Goal: Information Seeking & Learning: Compare options

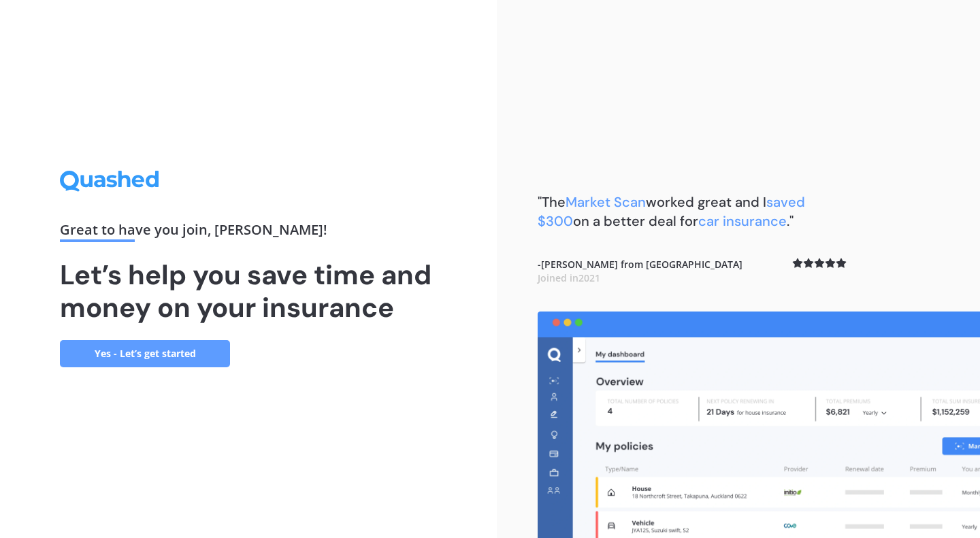
click at [158, 359] on link "Yes - Let’s get started" at bounding box center [145, 353] width 170 height 27
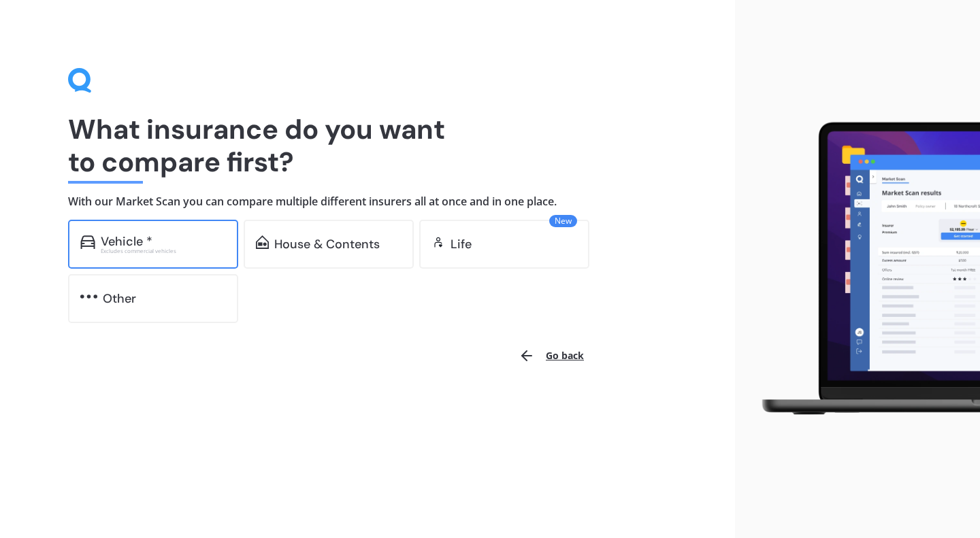
click at [144, 235] on div "Vehicle *" at bounding box center [127, 242] width 52 height 14
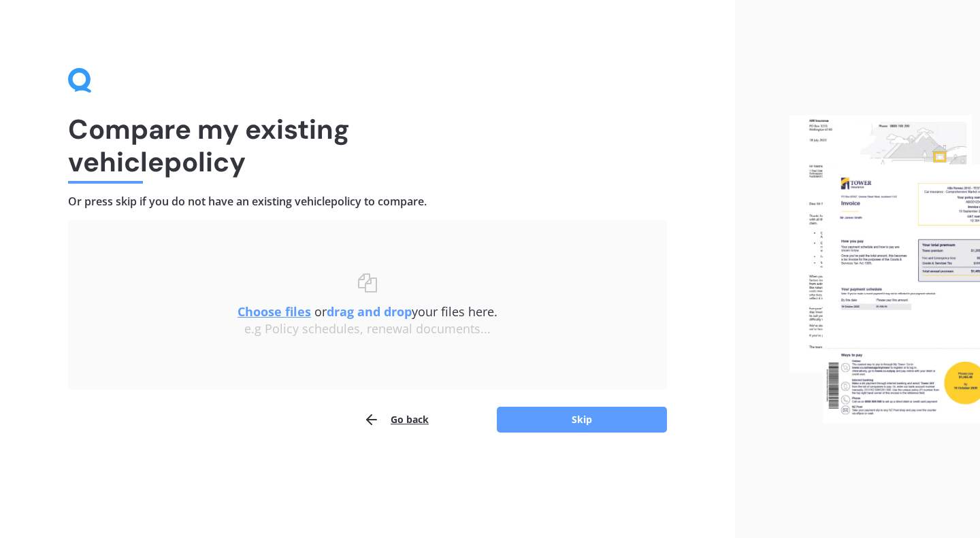
click at [414, 418] on button "Go back" at bounding box center [395, 419] width 65 height 27
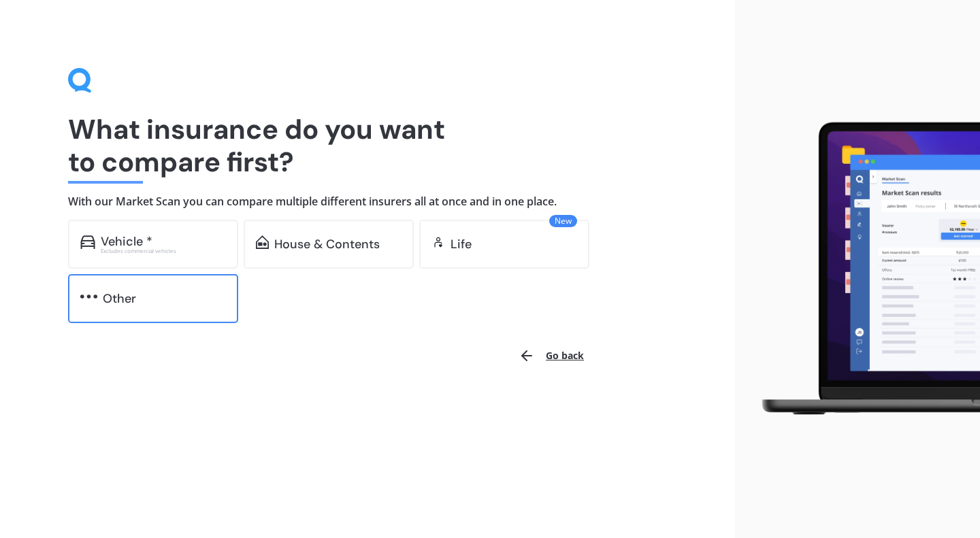
click at [122, 301] on div "Other" at bounding box center [119, 299] width 33 height 14
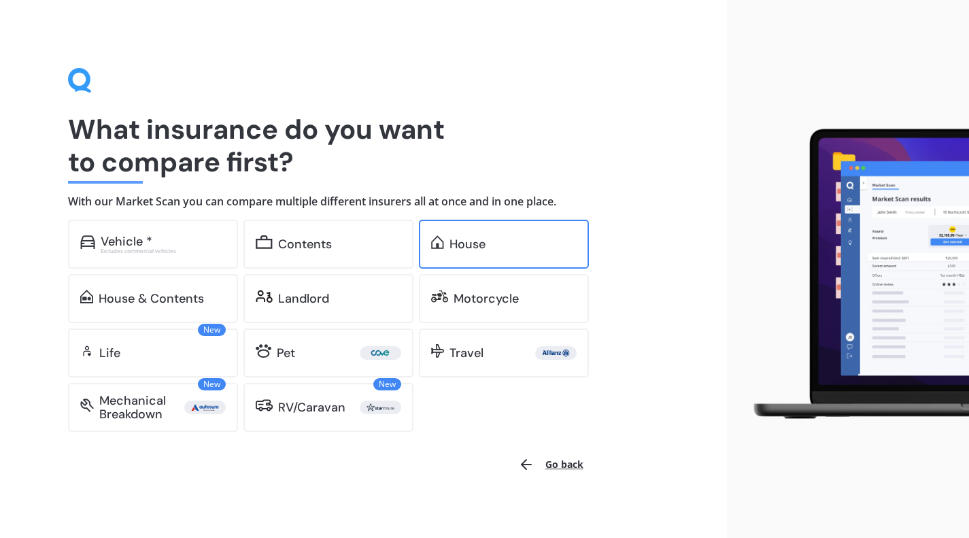
click at [500, 233] on div "House" at bounding box center [504, 244] width 170 height 49
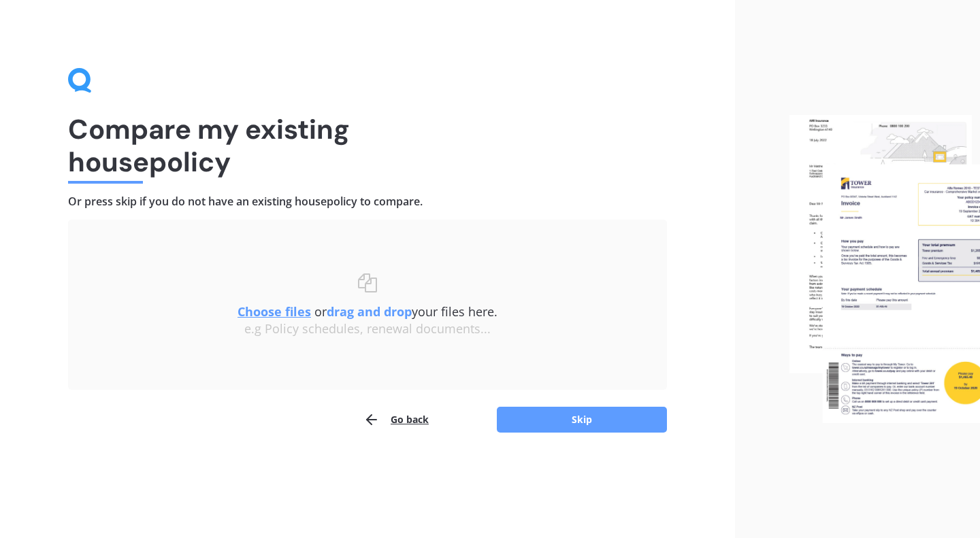
click at [418, 418] on button "Go back" at bounding box center [395, 419] width 65 height 27
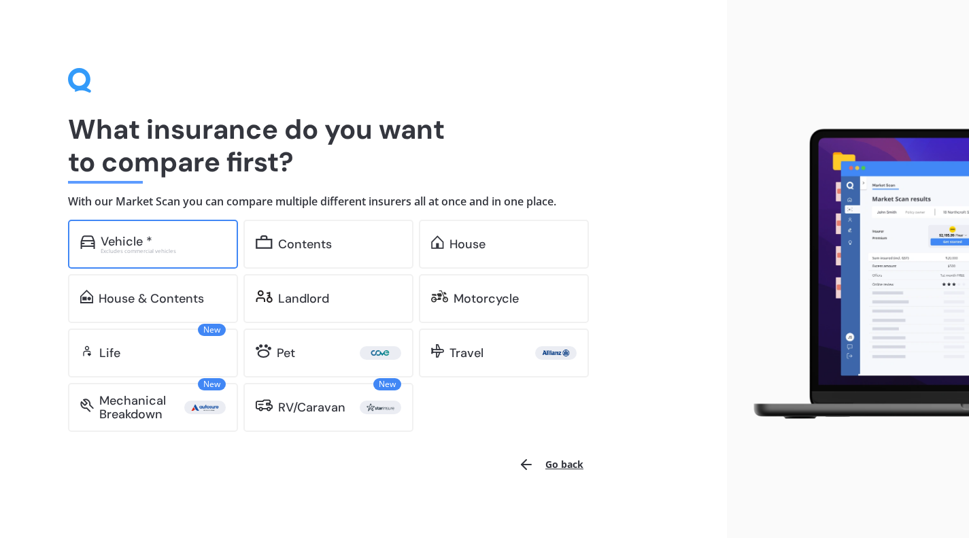
click at [114, 239] on div "Vehicle *" at bounding box center [127, 242] width 52 height 14
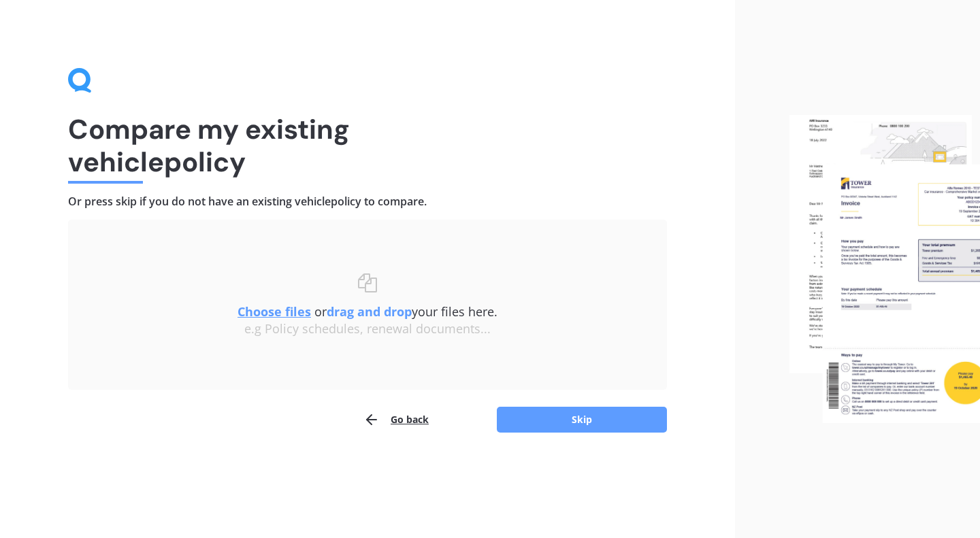
click at [250, 309] on u "Choose files" at bounding box center [273, 311] width 73 height 16
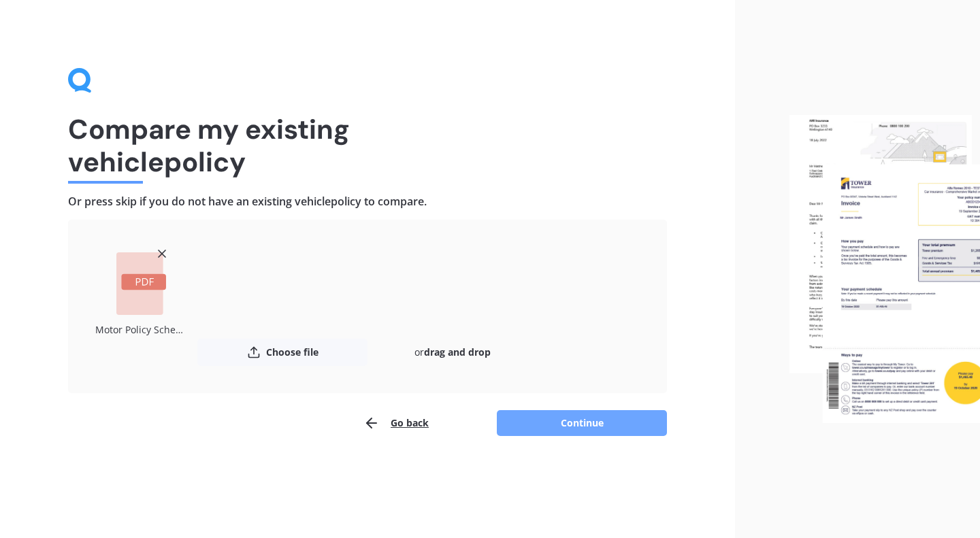
click at [595, 426] on button "Continue" at bounding box center [582, 423] width 170 height 26
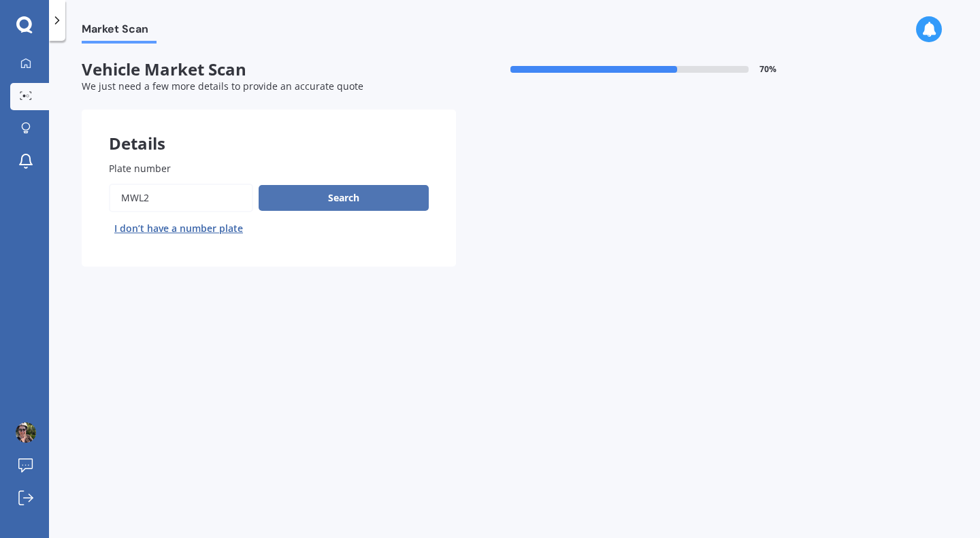
click at [323, 198] on button "Search" at bounding box center [344, 198] width 170 height 26
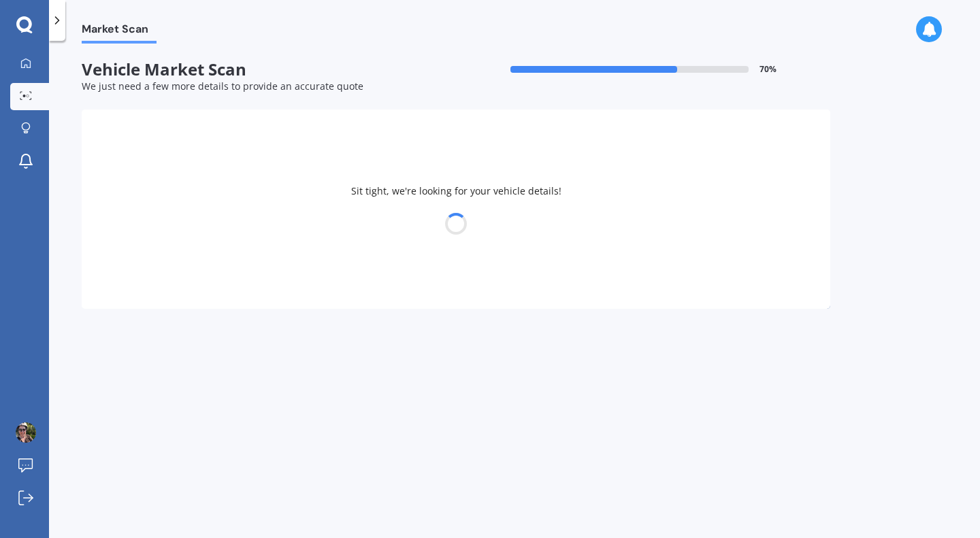
select select "FORD"
select select "FOCUS"
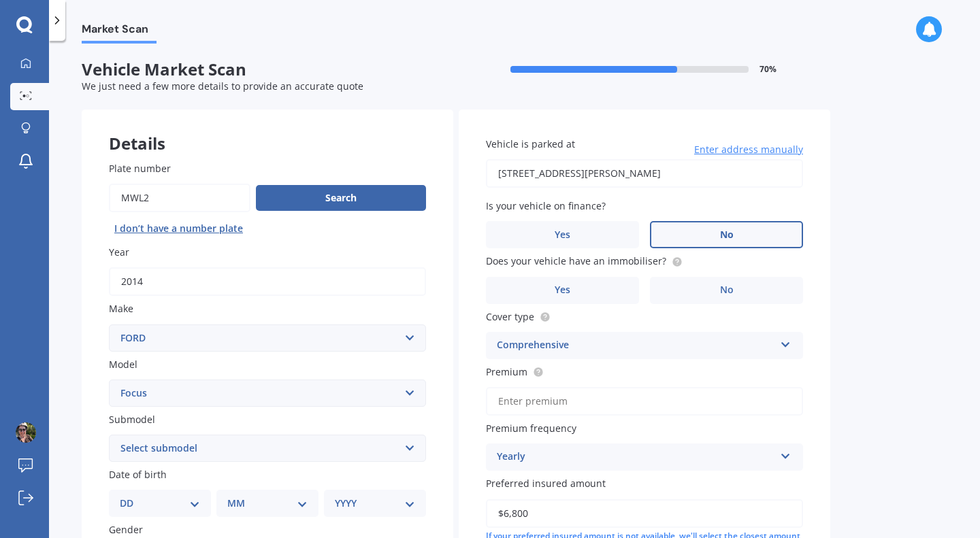
click at [720, 230] on span "No" at bounding box center [727, 235] width 14 height 12
click at [0, 0] on input "No" at bounding box center [0, 0] width 0 height 0
click at [736, 299] on label "No" at bounding box center [726, 290] width 153 height 27
click at [0, 0] on input "No" at bounding box center [0, 0] width 0 height 0
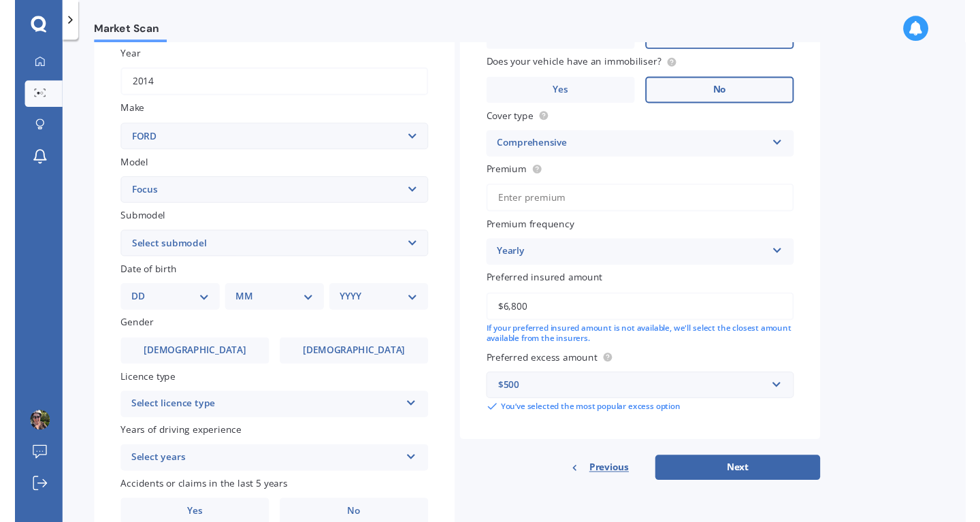
scroll to position [205, 0]
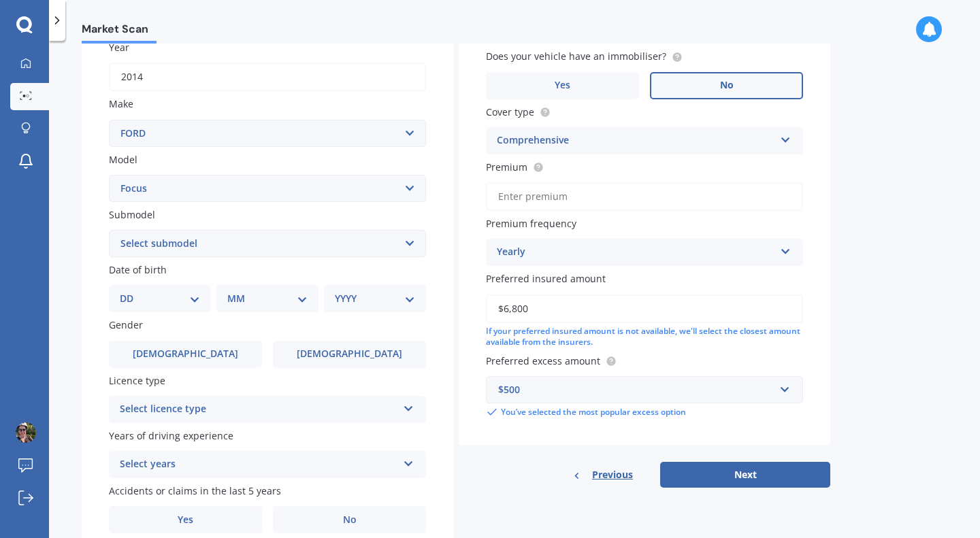
click at [533, 206] on input "Premium" at bounding box center [644, 196] width 317 height 29
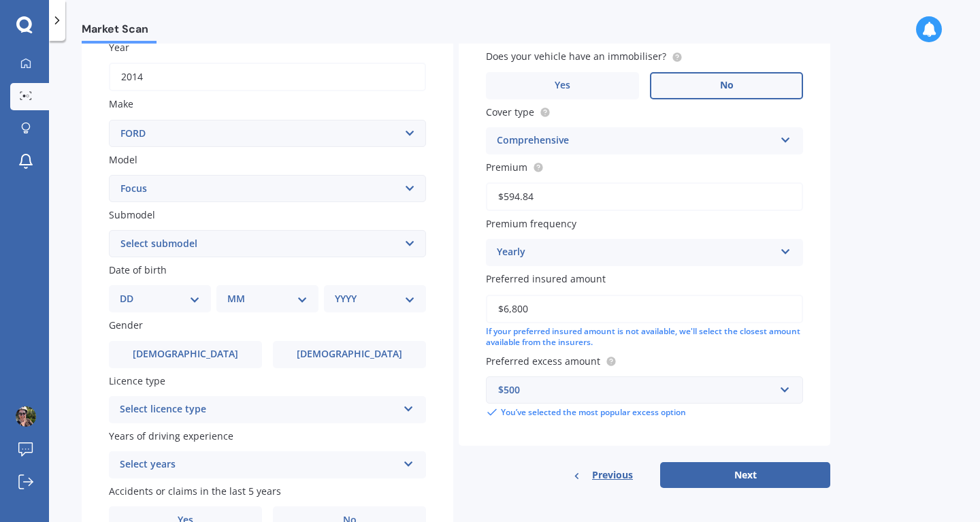
type input "$594.84"
click at [660, 462] on button "Next" at bounding box center [745, 475] width 170 height 26
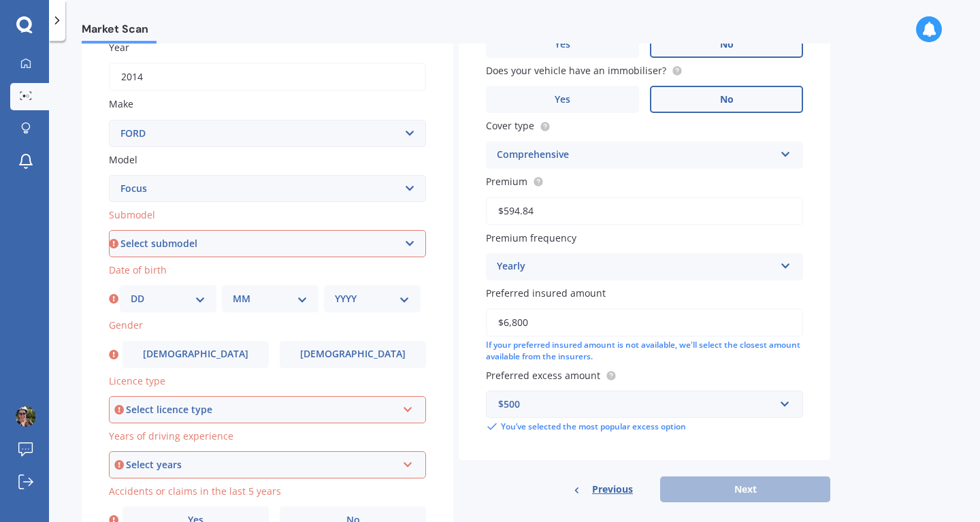
click at [313, 246] on select "Select submodel (All other) 1.8 TDCi Turbo Diesel Wagon 2.0 Petrol Wagon Ambien…" at bounding box center [267, 243] width 317 height 27
click at [109, 231] on select "Select submodel (All other) 1.8 TDCi Turbo Diesel Wagon 2.0 Petrol Wagon Ambien…" at bounding box center [267, 243] width 317 height 27
click at [259, 245] on select "Select submodel (All other) 1.8 TDCi Turbo Diesel Wagon 2.0 Petrol Wagon Ambien…" at bounding box center [267, 243] width 317 height 27
select select "AMBIENTE WAGON 1.6"
click at [109, 231] on select "Select submodel (All other) 1.8 TDCi Turbo Diesel Wagon 2.0 Petrol Wagon Ambien…" at bounding box center [267, 243] width 317 height 27
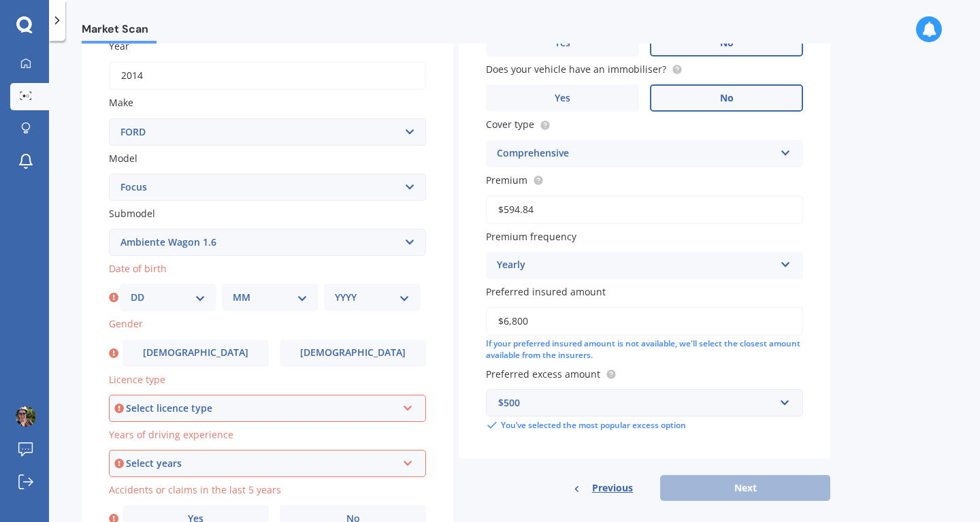
scroll to position [206, 0]
click at [371, 349] on label "Female" at bounding box center [353, 352] width 146 height 27
click at [0, 0] on input "Female" at bounding box center [0, 0] width 0 height 0
click at [275, 408] on div "Select licence type" at bounding box center [261, 408] width 271 height 15
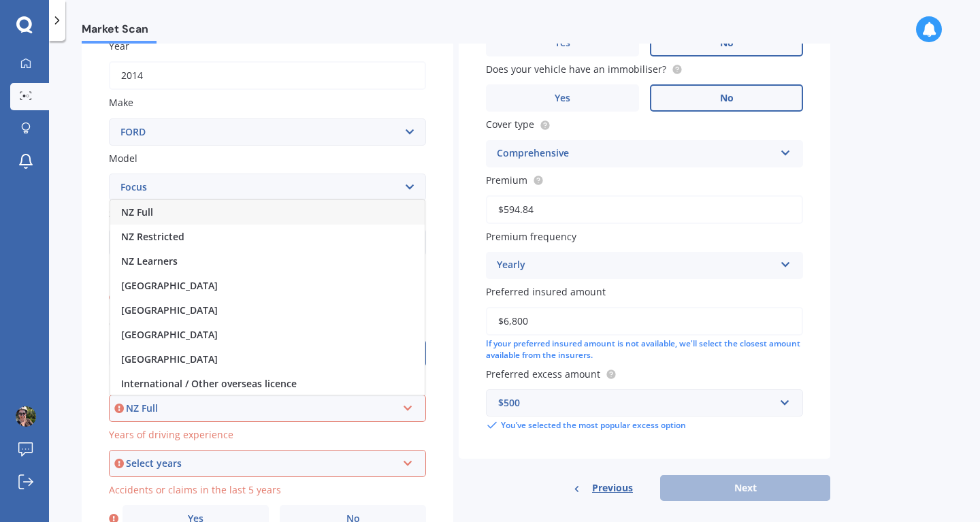
click at [231, 213] on div "NZ Full" at bounding box center [267, 212] width 314 height 24
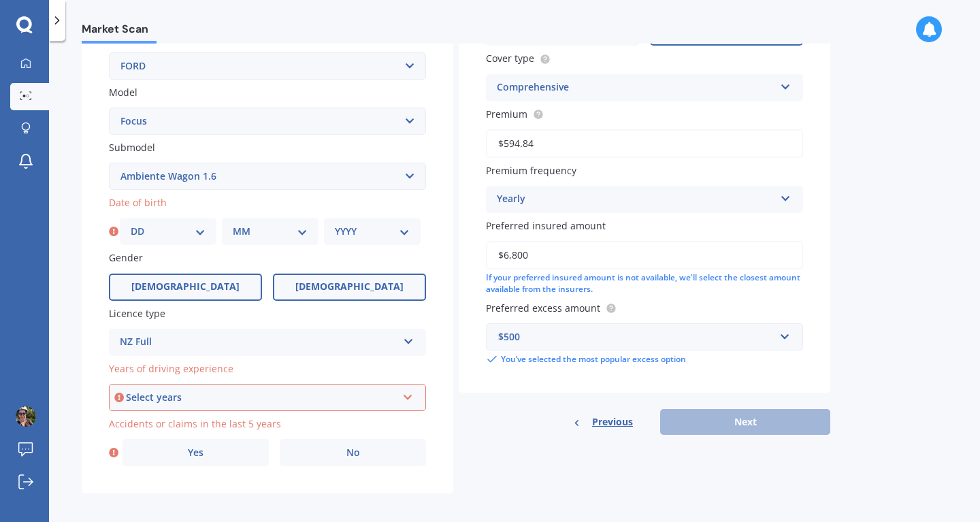
scroll to position [282, 0]
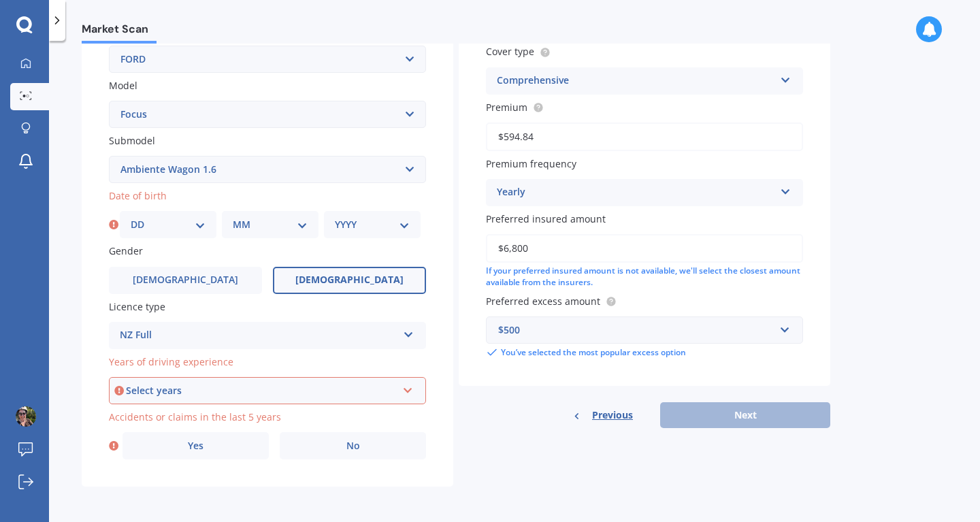
click at [245, 386] on div "Select years" at bounding box center [261, 390] width 271 height 15
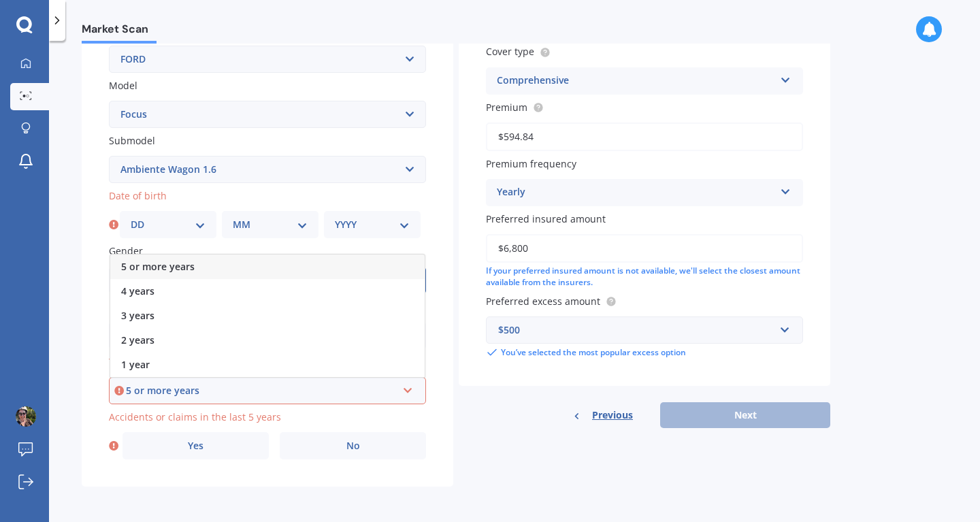
click at [235, 264] on div "5 or more years" at bounding box center [267, 266] width 314 height 24
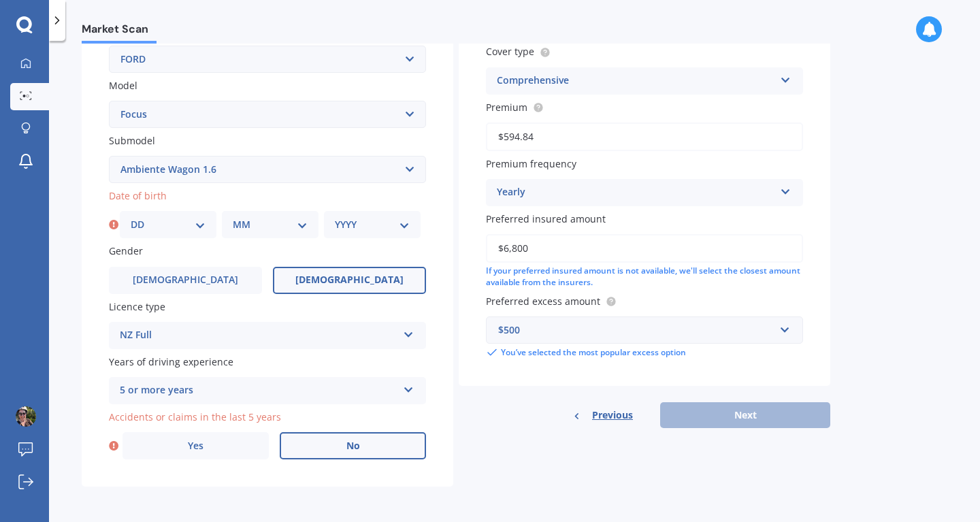
click at [354, 448] on span "No" at bounding box center [353, 446] width 14 height 12
click at [0, 0] on input "No" at bounding box center [0, 0] width 0 height 0
click at [195, 224] on select "DD 01 02 03 04 05 06 07 08 09 10 11 12 13 14 15 16 17 18 19 20 21 22 23 24 25 2…" at bounding box center [168, 224] width 75 height 15
select select "14"
click at [131, 217] on select "DD 01 02 03 04 05 06 07 08 09 10 11 12 13 14 15 16 17 18 19 20 21 22 23 24 25 2…" at bounding box center [168, 224] width 75 height 15
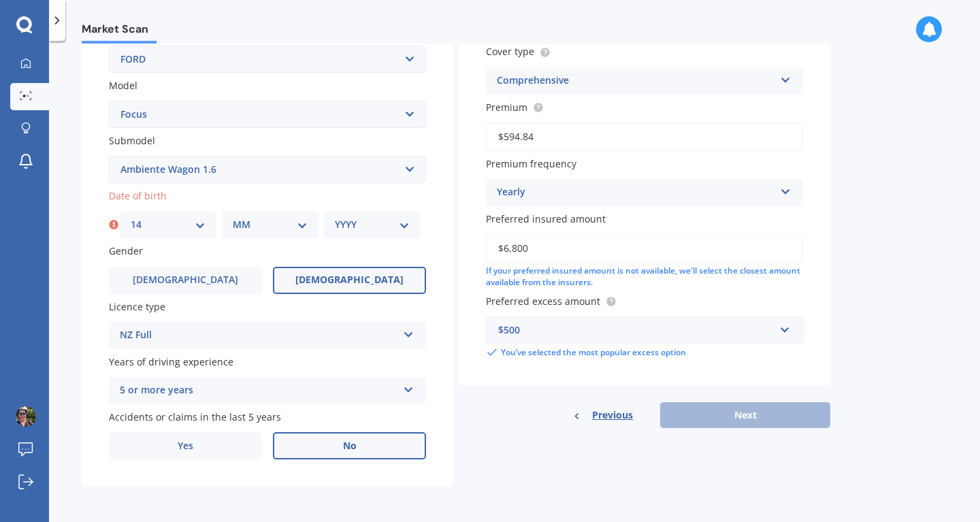
click at [261, 224] on select "MM 01 02 03 04 05 06 07 08 09 10 11 12" at bounding box center [270, 224] width 75 height 15
select select "05"
click at [233, 217] on select "MM 01 02 03 04 05 06 07 08 09 10 11 12" at bounding box center [270, 224] width 75 height 15
click at [369, 217] on select "YYYY 2025 2024 2023 2022 2021 2020 2019 2018 2017 2016 2015 2014 2013 2012 2011…" at bounding box center [372, 224] width 75 height 15
select select "1978"
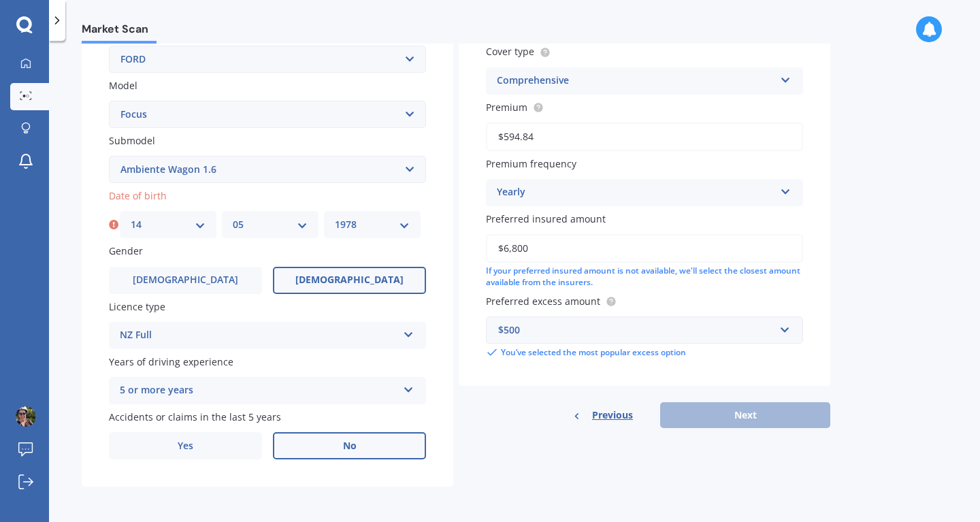
click at [335, 217] on select "YYYY 2025 2024 2023 2022 2021 2020 2019 2018 2017 2016 2015 2014 2013 2012 2011…" at bounding box center [372, 224] width 75 height 15
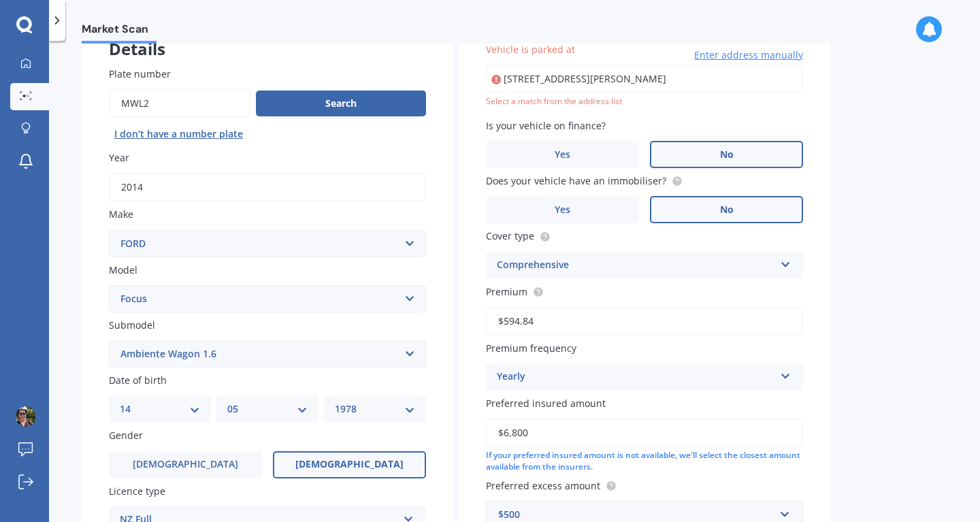
scroll to position [93, 0]
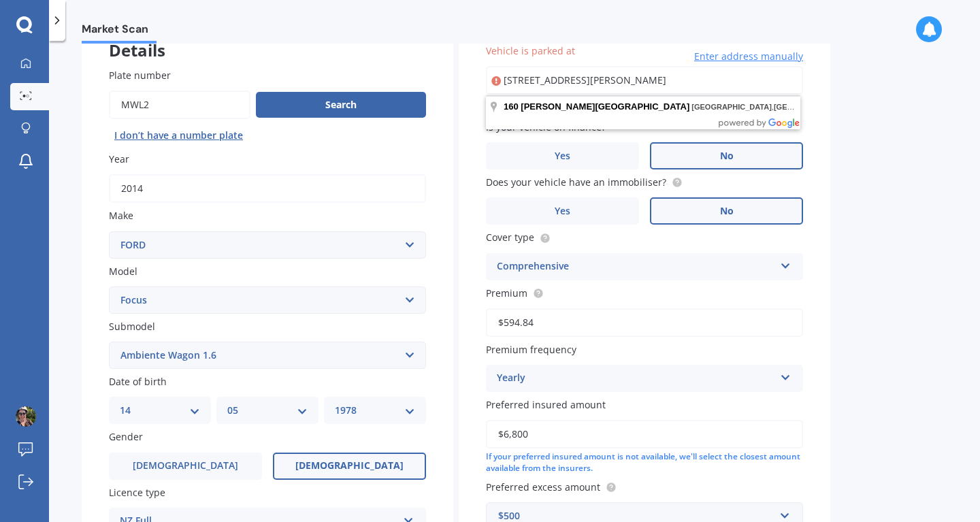
type input "[STREET_ADDRESS][PERSON_NAME]"
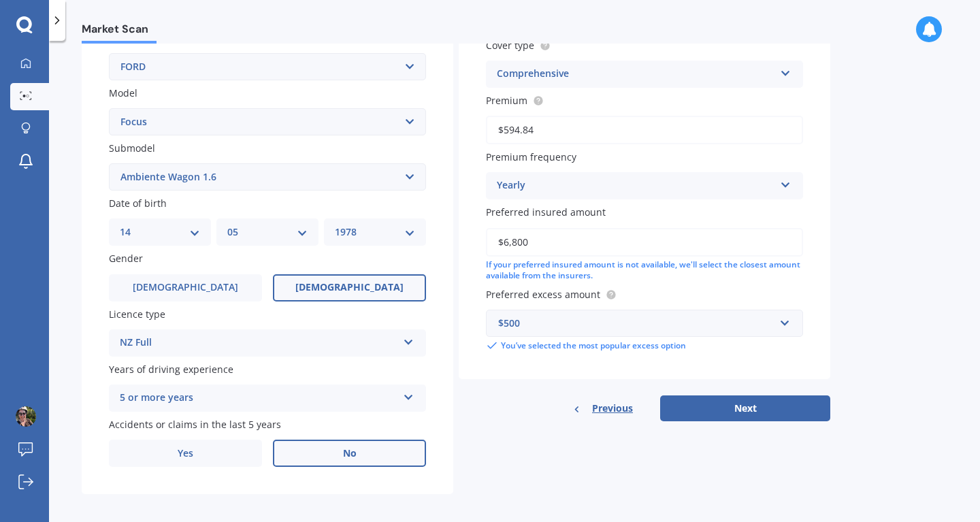
scroll to position [282, 0]
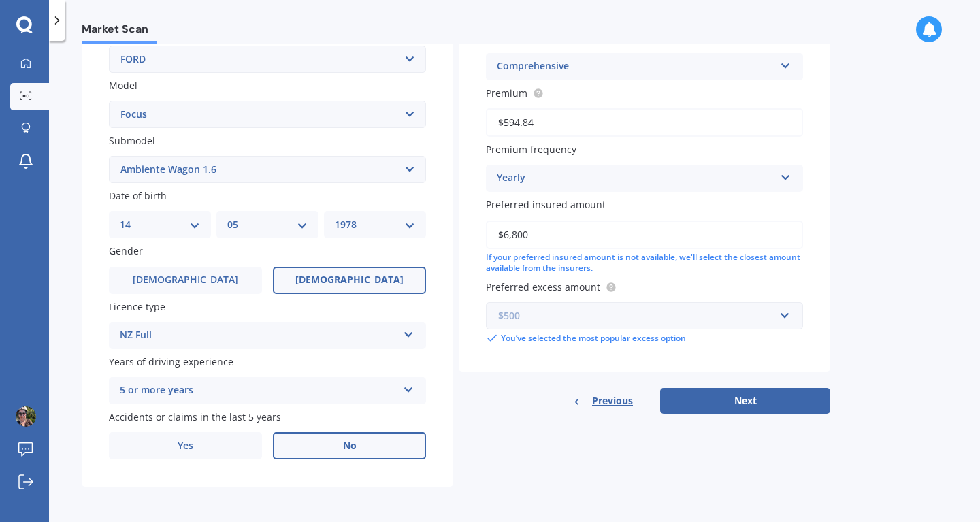
click at [785, 312] on input "text" at bounding box center [639, 316] width 305 height 26
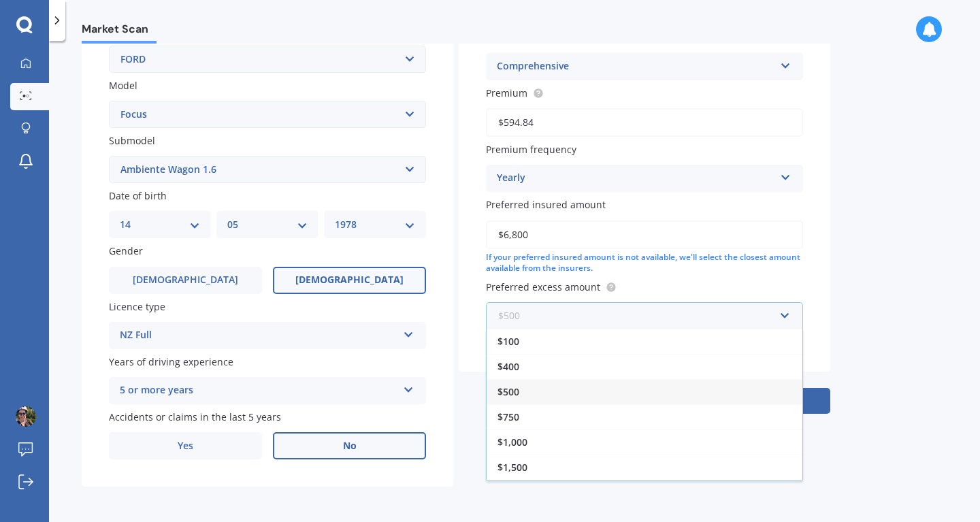
click at [785, 312] on input "text" at bounding box center [639, 316] width 305 height 26
click at [676, 395] on div "$500" at bounding box center [644, 391] width 316 height 25
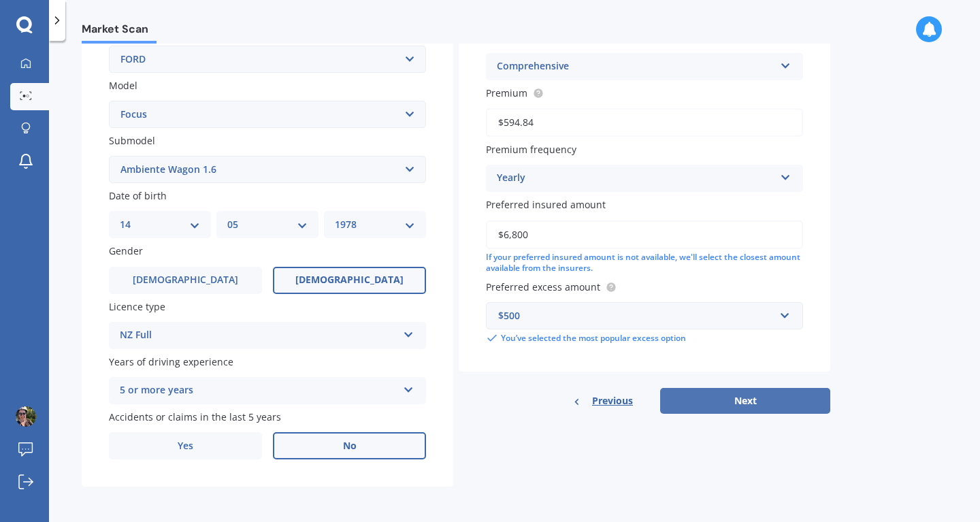
click at [753, 412] on button "Next" at bounding box center [745, 401] width 170 height 26
select select "14"
select select "05"
select select "1978"
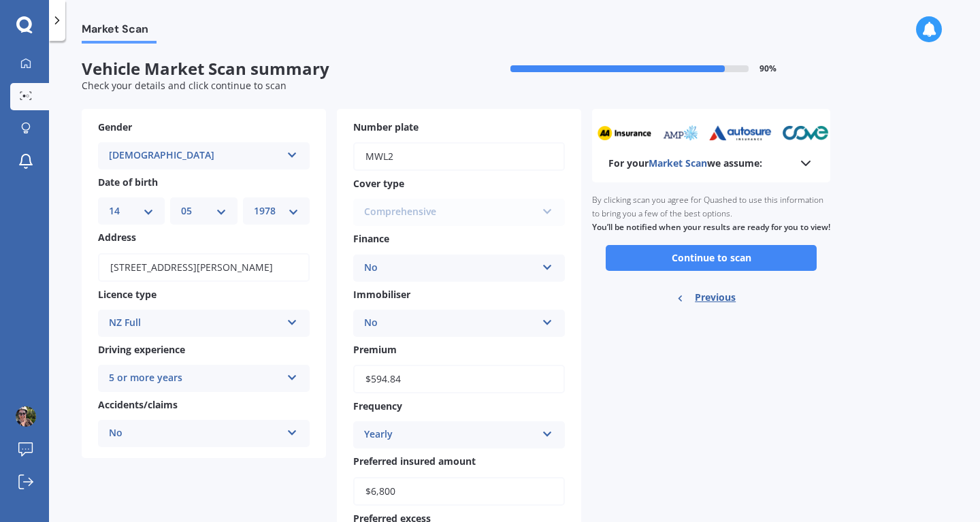
scroll to position [0, 0]
click at [704, 269] on button "Continue to scan" at bounding box center [711, 259] width 211 height 26
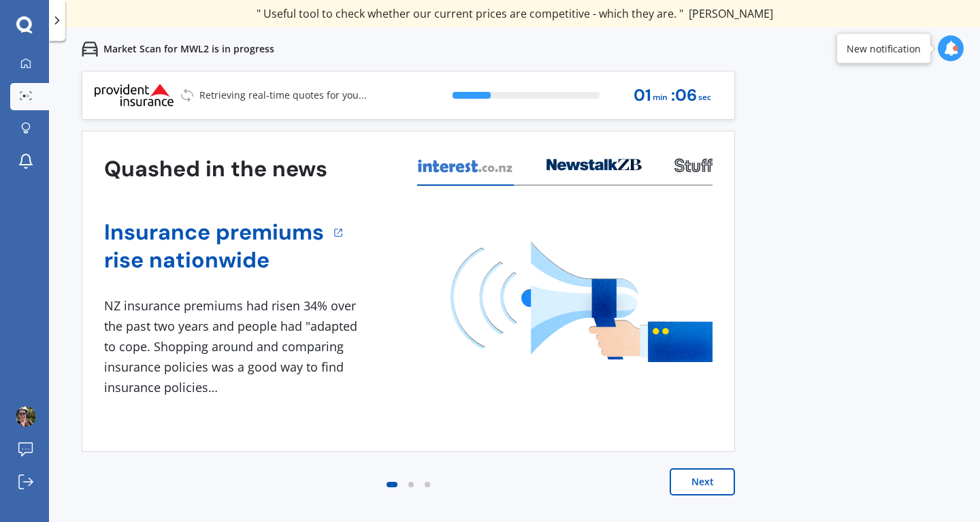
click at [714, 484] on button "Next" at bounding box center [701, 481] width 65 height 27
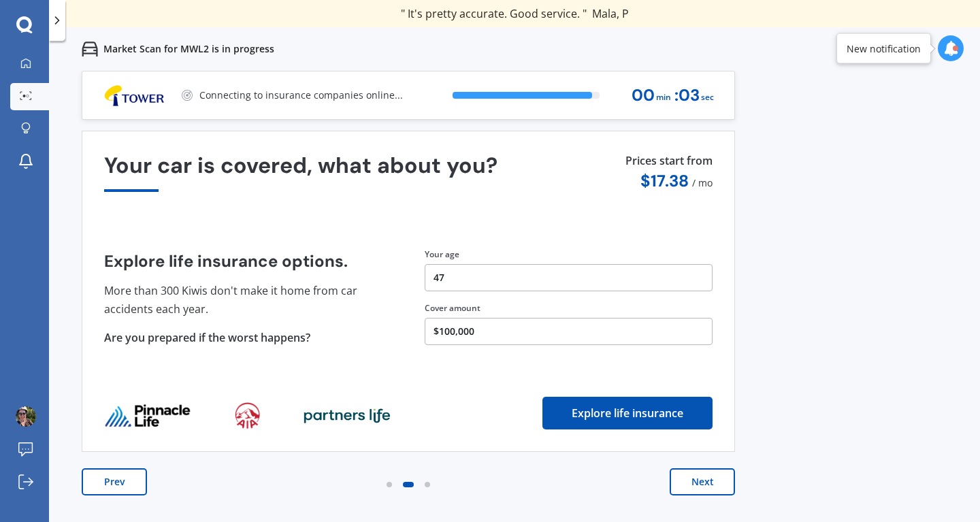
click at [701, 488] on button "Next" at bounding box center [701, 481] width 65 height 27
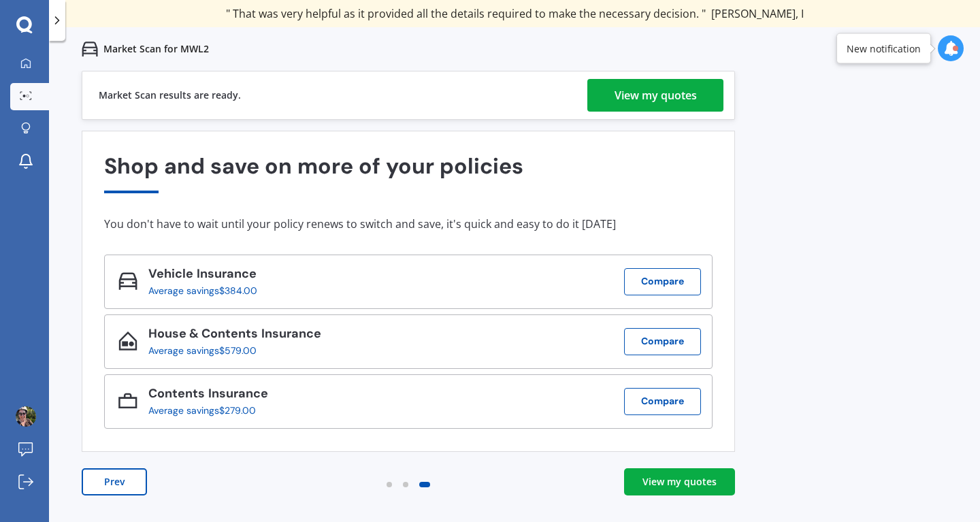
click at [689, 95] on div "View my quotes" at bounding box center [655, 95] width 82 height 33
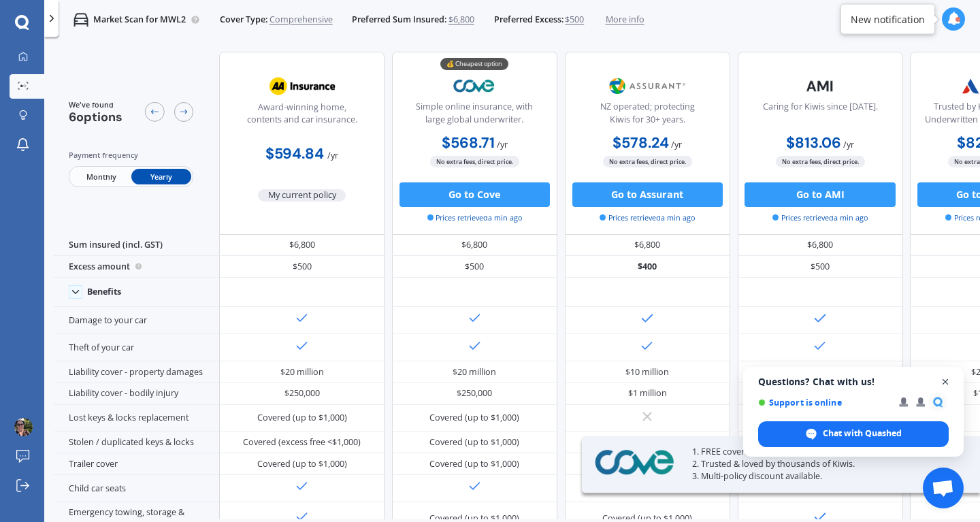
click at [949, 380] on span "Open chat" at bounding box center [945, 382] width 17 height 17
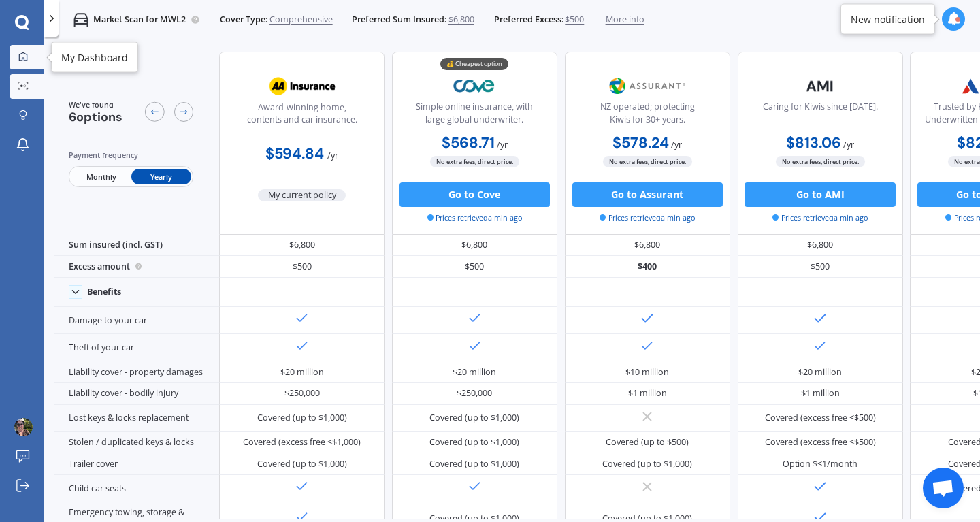
click at [28, 67] on link "My Dashboard" at bounding box center [27, 57] width 35 height 24
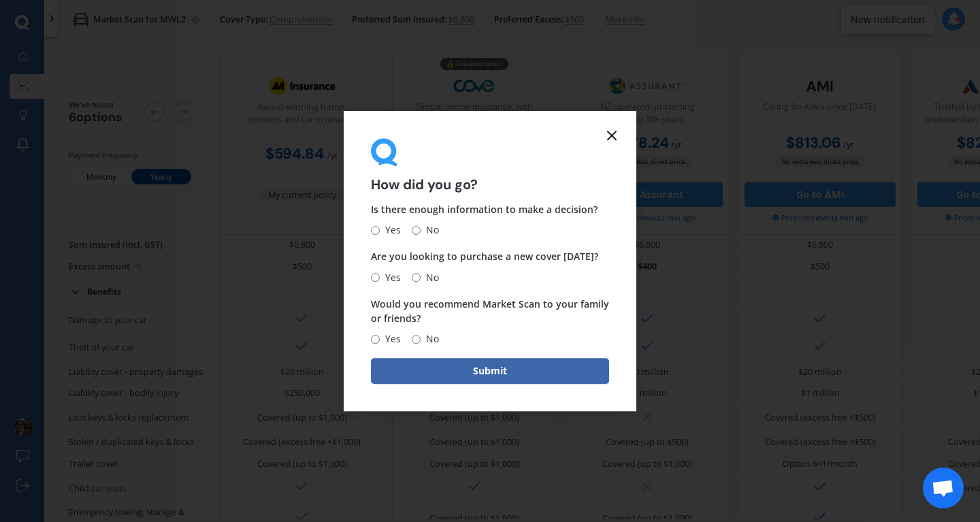
click at [372, 230] on input "Yes" at bounding box center [375, 230] width 9 height 9
radio input "true"
click at [414, 279] on input "No" at bounding box center [416, 277] width 9 height 9
radio input "true"
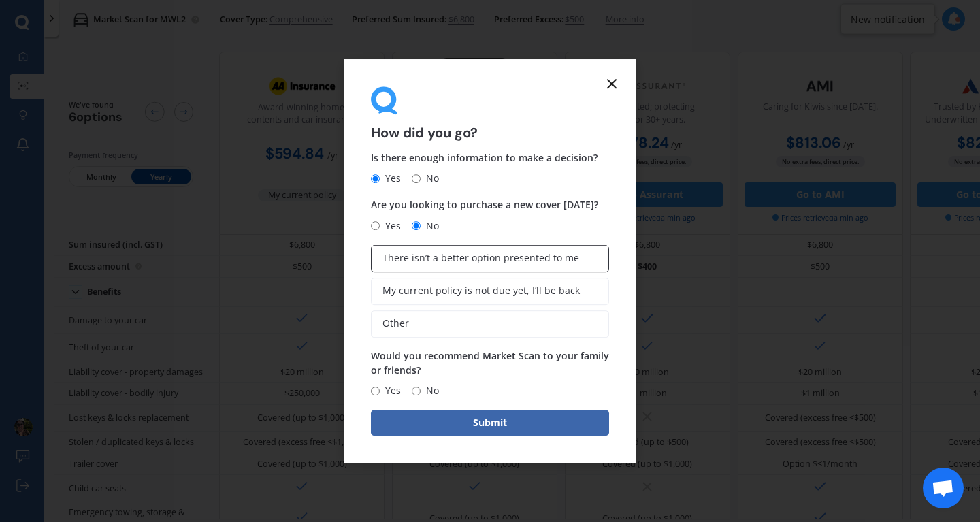
click at [446, 252] on span "There isn’t a better option presented to me" at bounding box center [480, 258] width 197 height 12
click at [0, 0] on input "There isn’t a better option presented to me" at bounding box center [0, 0] width 0 height 0
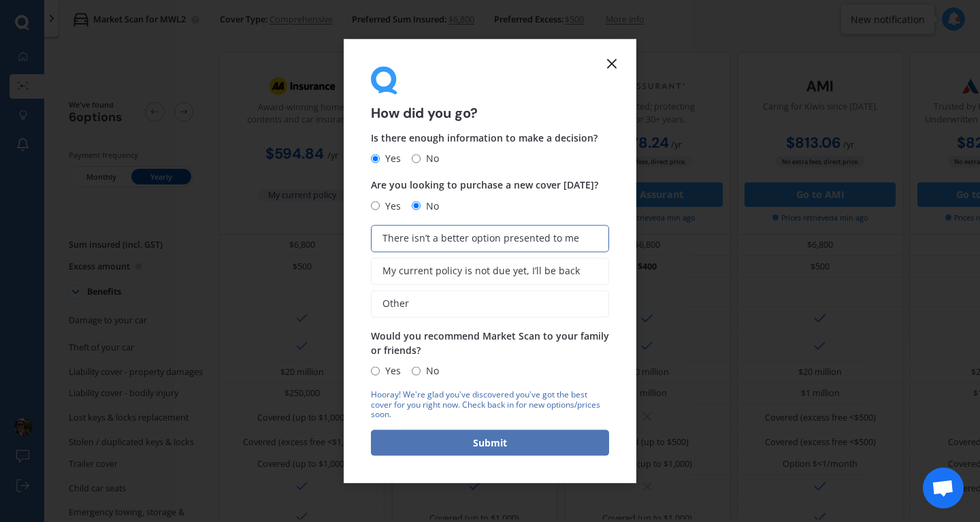
click at [507, 441] on button "Submit" at bounding box center [490, 443] width 238 height 26
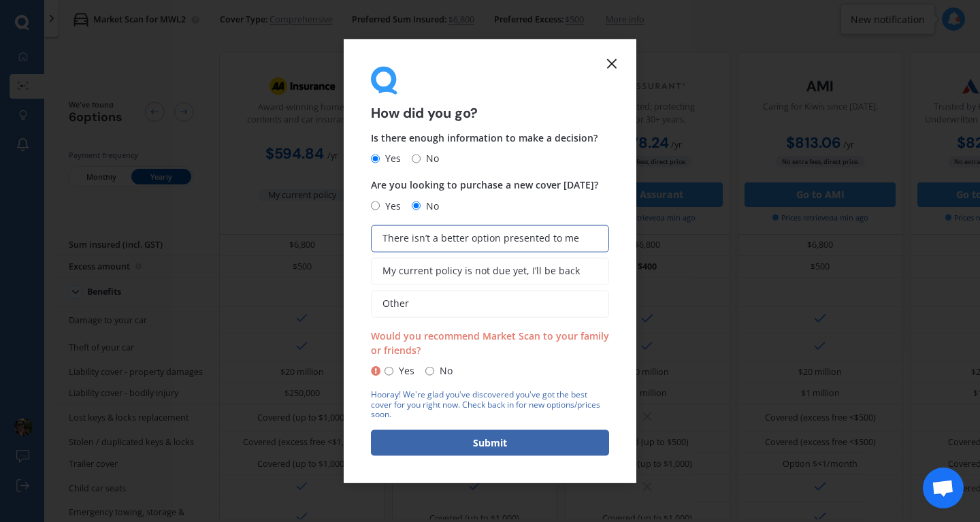
click at [387, 372] on input "Yes" at bounding box center [388, 370] width 9 height 9
radio input "true"
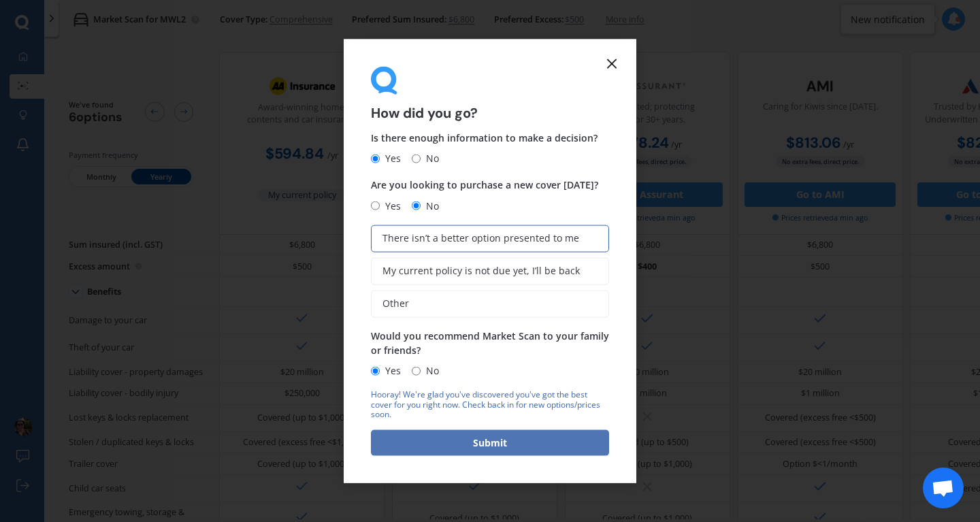
click at [470, 433] on button "Submit" at bounding box center [490, 443] width 238 height 26
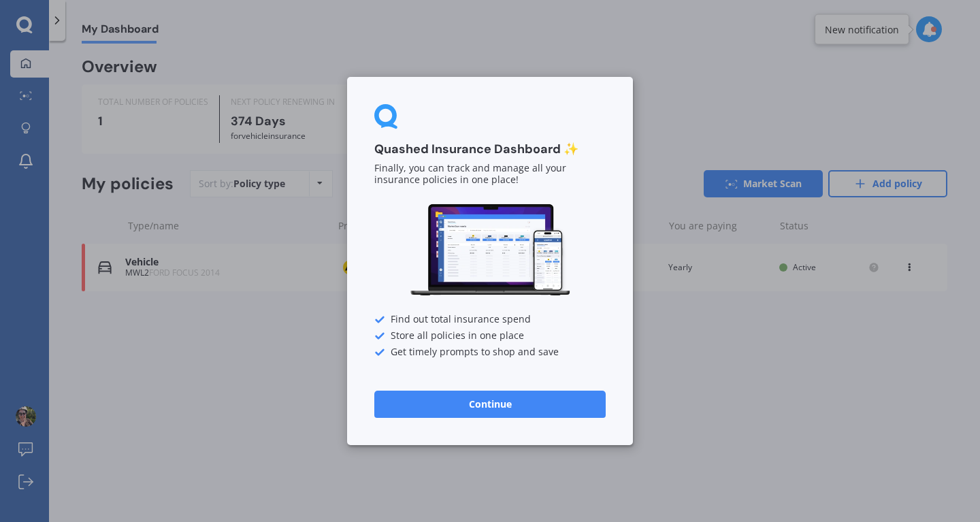
click at [474, 405] on button "Continue" at bounding box center [489, 404] width 231 height 27
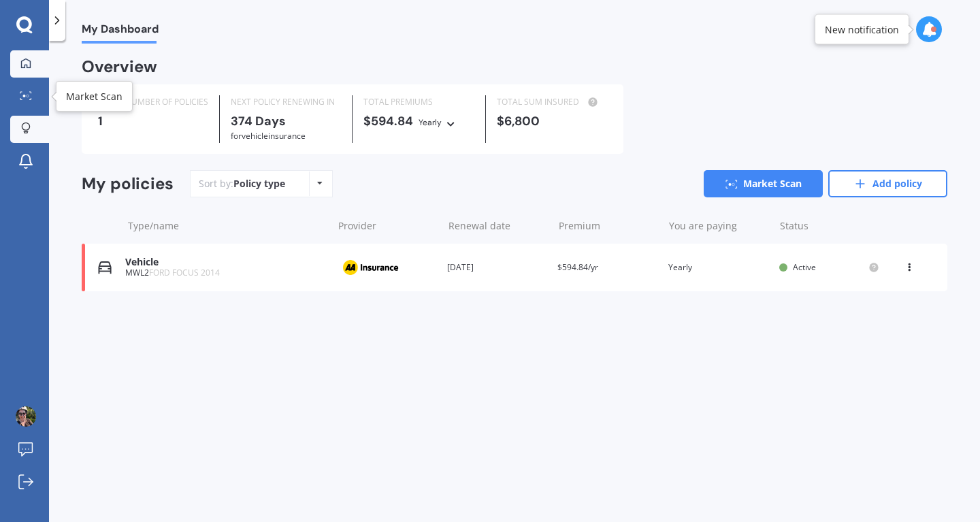
drag, startPoint x: 28, startPoint y: 90, endPoint x: 22, endPoint y: 131, distance: 41.9
click at [28, 90] on link "Market Scan" at bounding box center [29, 96] width 39 height 27
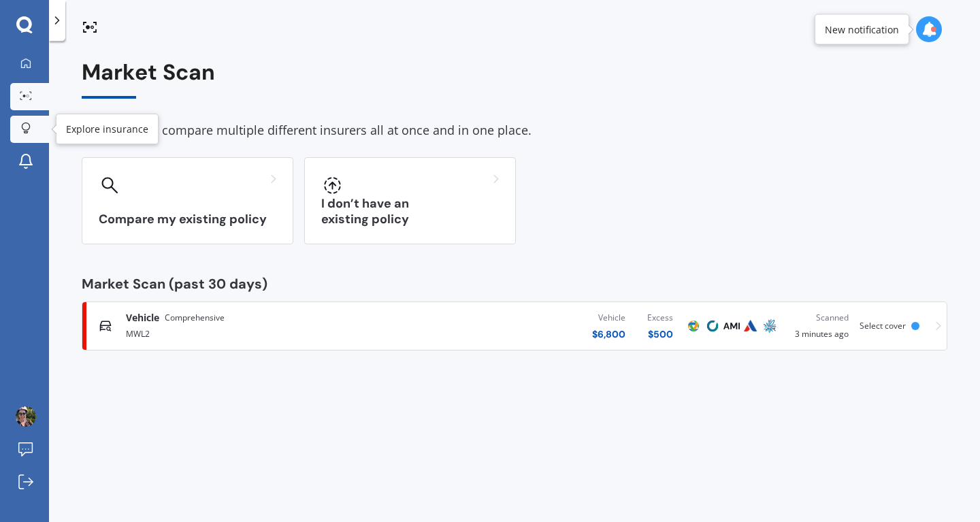
click at [22, 131] on icon at bounding box center [26, 128] width 10 height 12
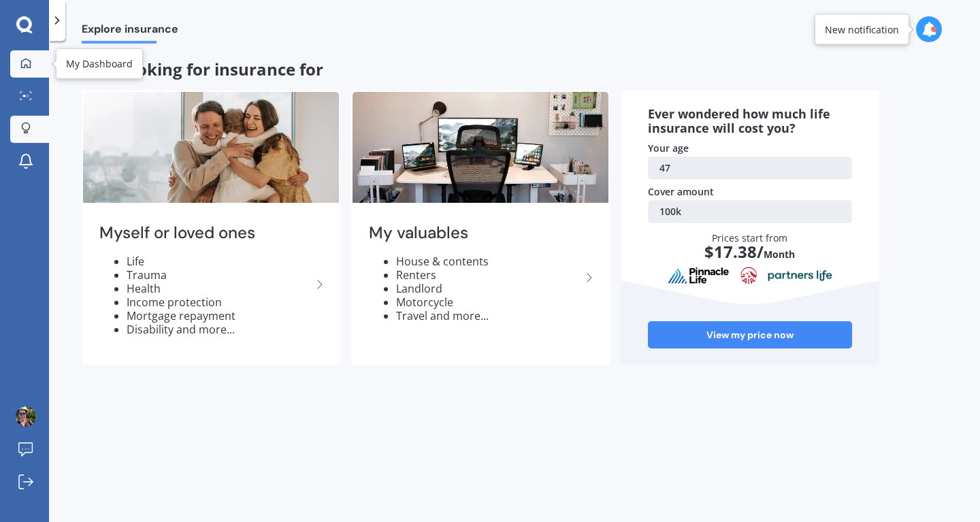
click at [29, 59] on icon at bounding box center [25, 63] width 11 height 11
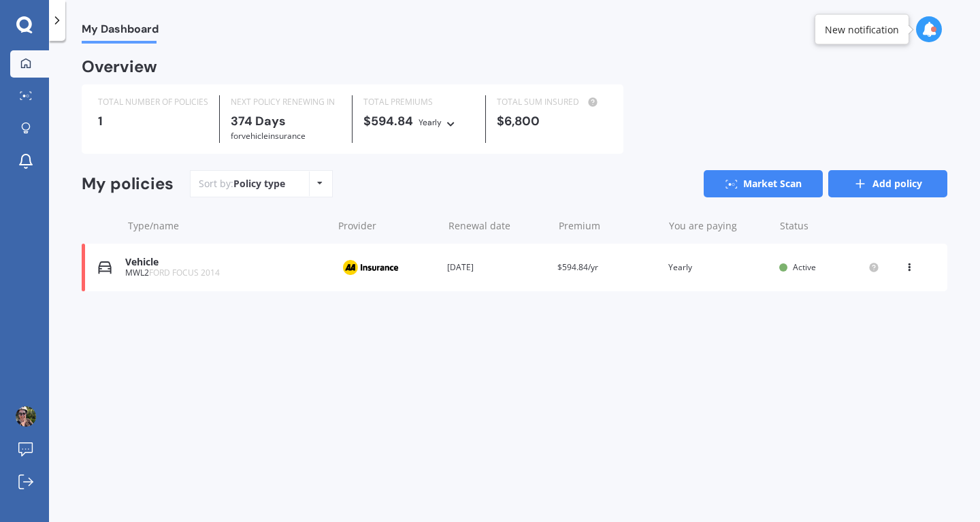
click at [848, 179] on link "Add policy" at bounding box center [887, 183] width 119 height 27
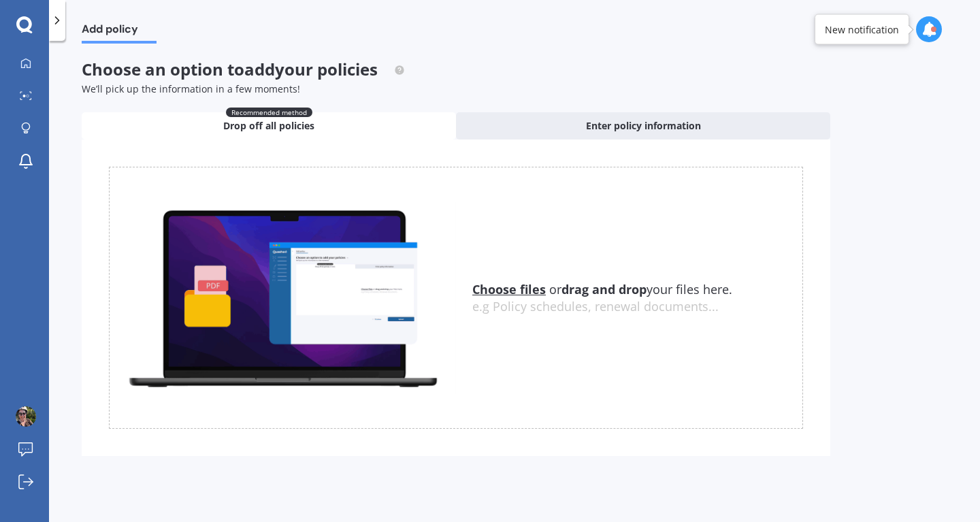
click at [513, 286] on u "Choose files" at bounding box center [508, 289] width 73 height 16
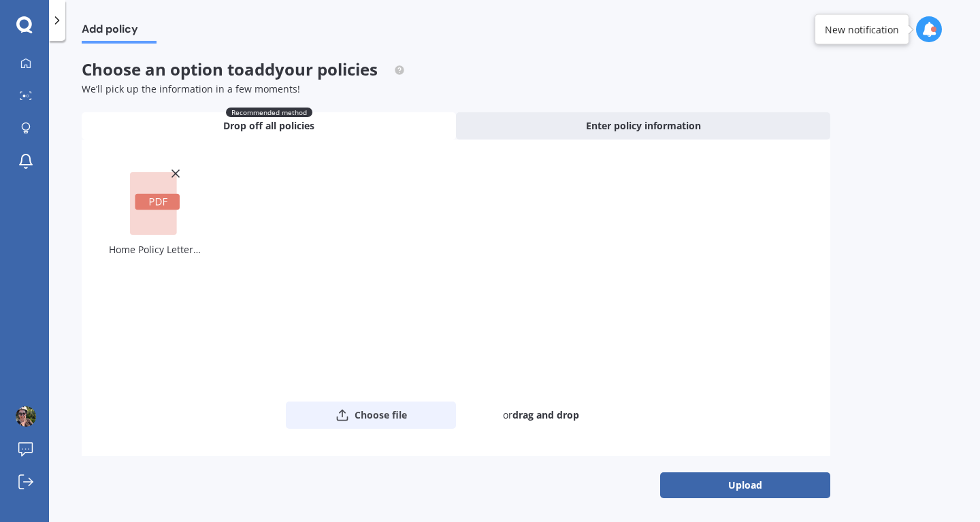
click at [386, 418] on button "Choose file" at bounding box center [371, 414] width 170 height 27
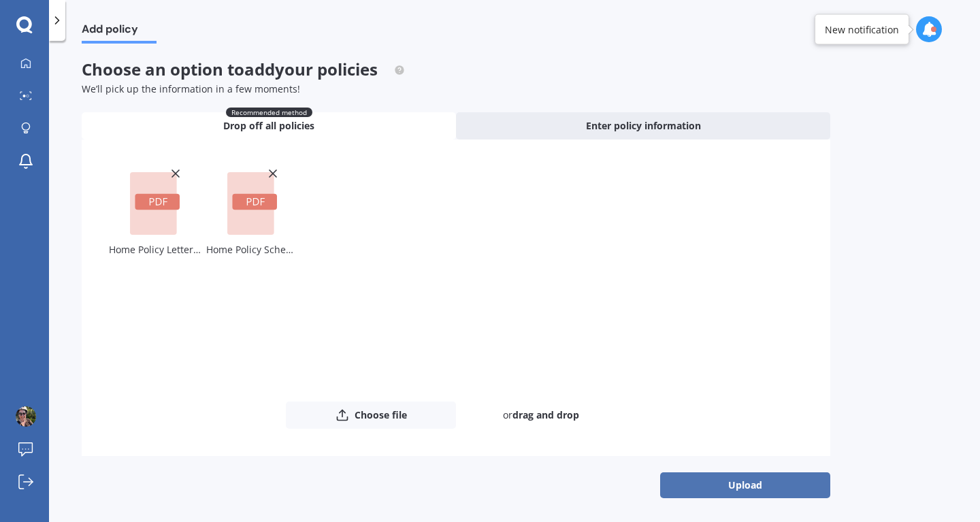
click at [740, 484] on button "Upload" at bounding box center [745, 485] width 170 height 26
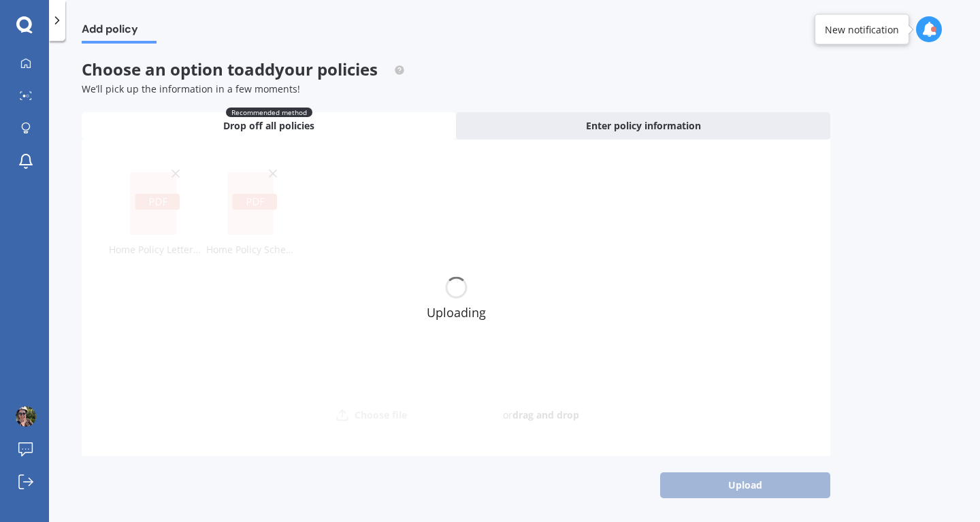
click at [18, 27] on icon at bounding box center [24, 24] width 16 height 16
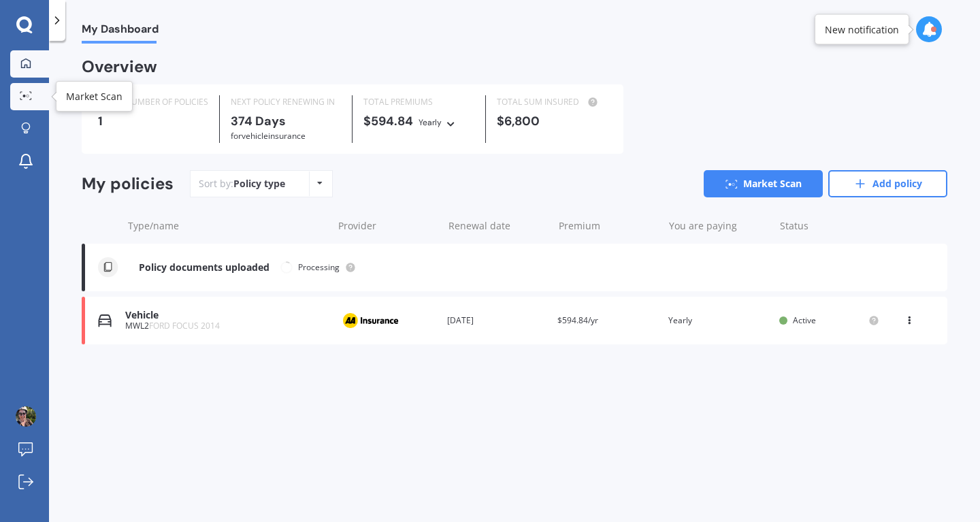
click at [29, 82] on div "My Dashboard Market Scan Explore insurance Notifications" at bounding box center [24, 115] width 49 height 131
click at [24, 101] on div at bounding box center [26, 96] width 20 height 10
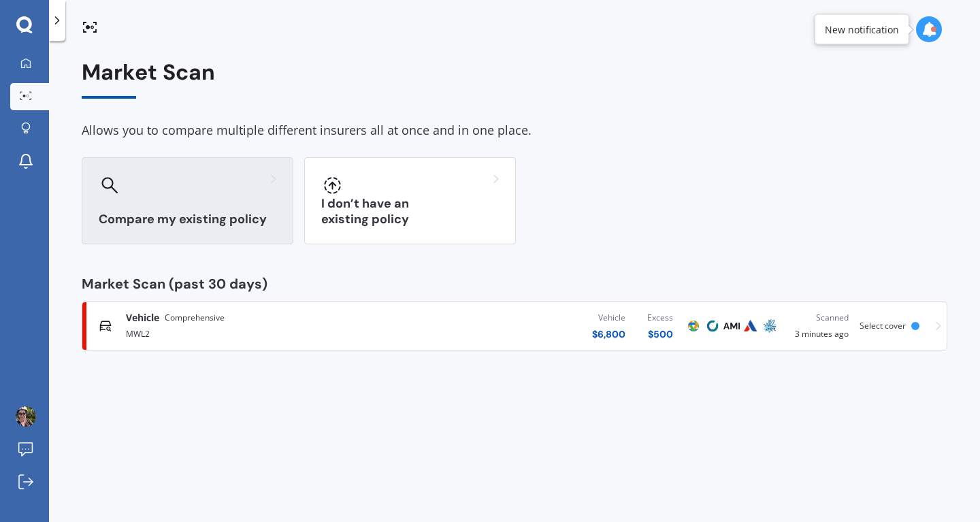
click at [193, 188] on div at bounding box center [188, 185] width 178 height 22
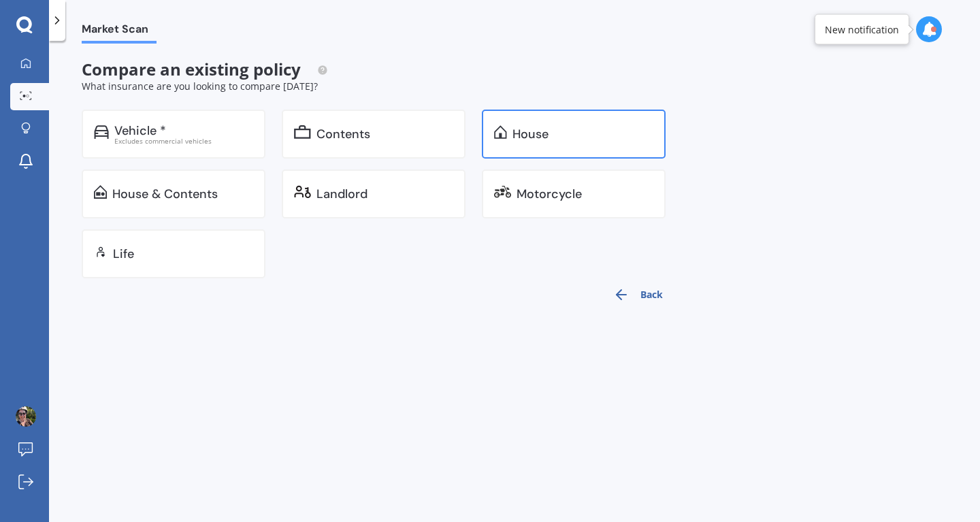
click at [531, 137] on div "House" at bounding box center [530, 134] width 36 height 14
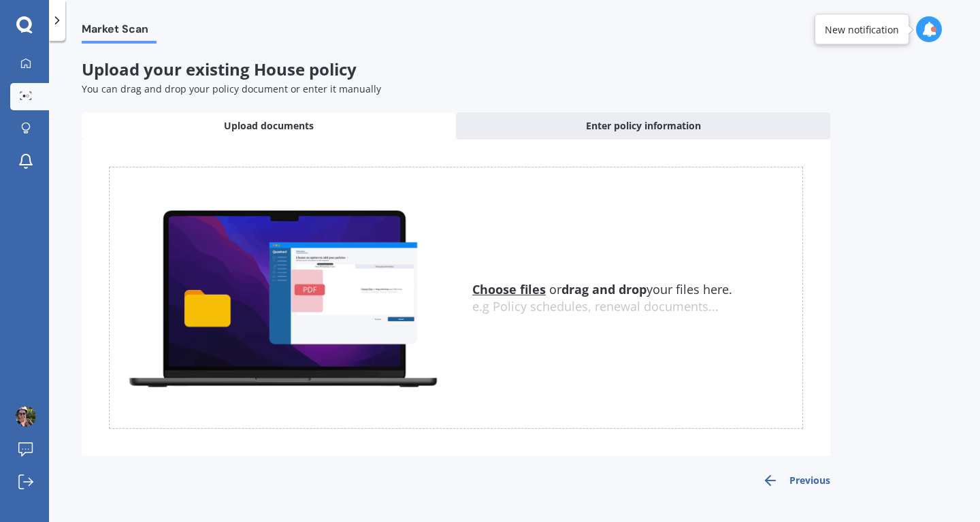
click at [514, 288] on u "Choose files" at bounding box center [508, 289] width 73 height 16
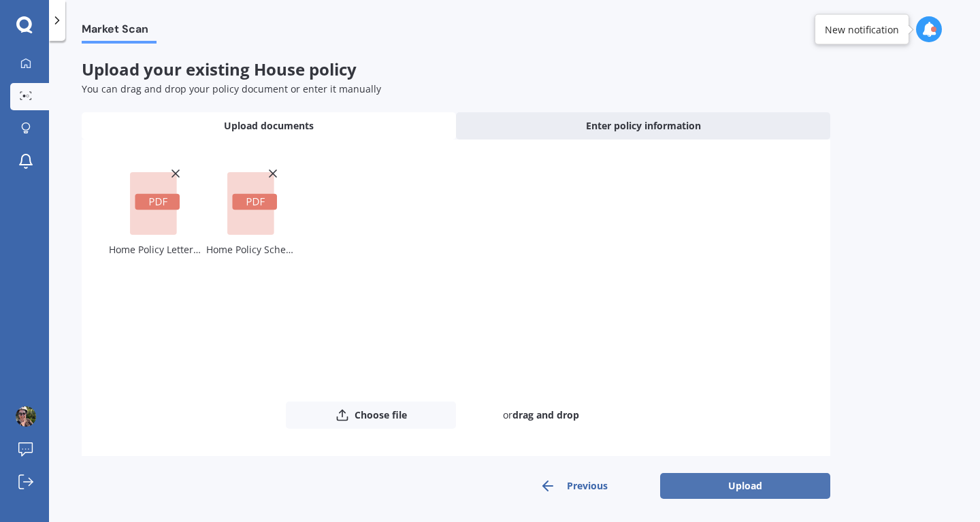
click at [731, 480] on button "Upload" at bounding box center [745, 486] width 170 height 26
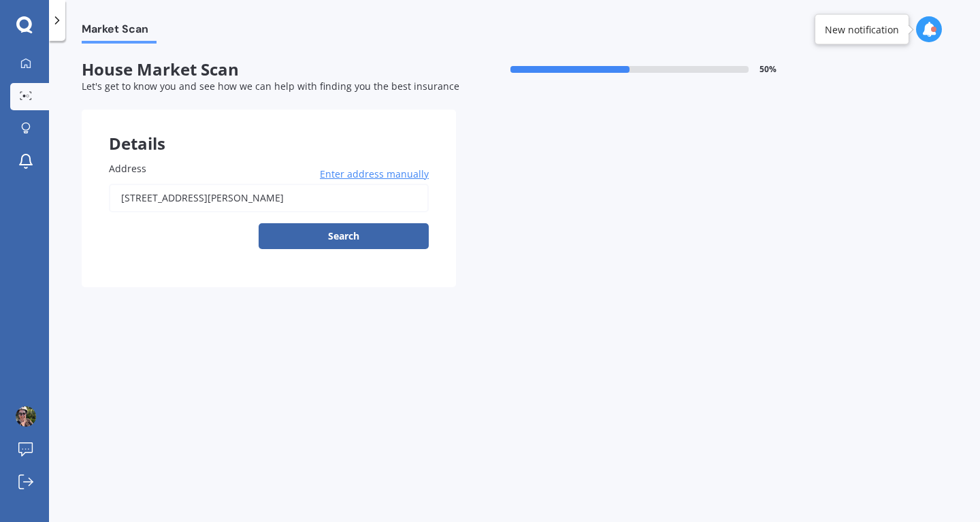
drag, startPoint x: 377, startPoint y: 197, endPoint x: 12, endPoint y: 188, distance: 365.5
click at [12, 188] on div "My Dashboard Market Scan Explore insurance Notifications Kate Roche Submit feed…" at bounding box center [490, 261] width 980 height 522
type input "[STREET_ADDRESS][PERSON_NAME]"
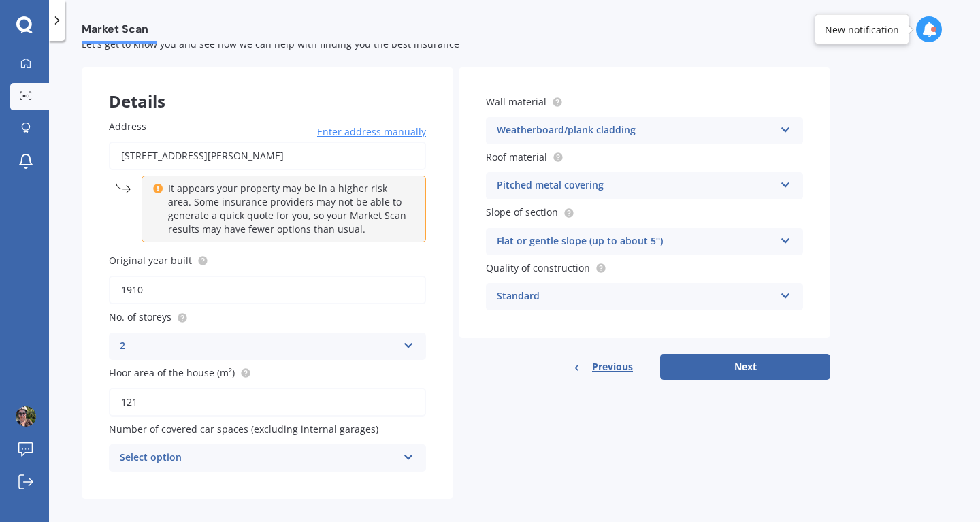
scroll to position [56, 0]
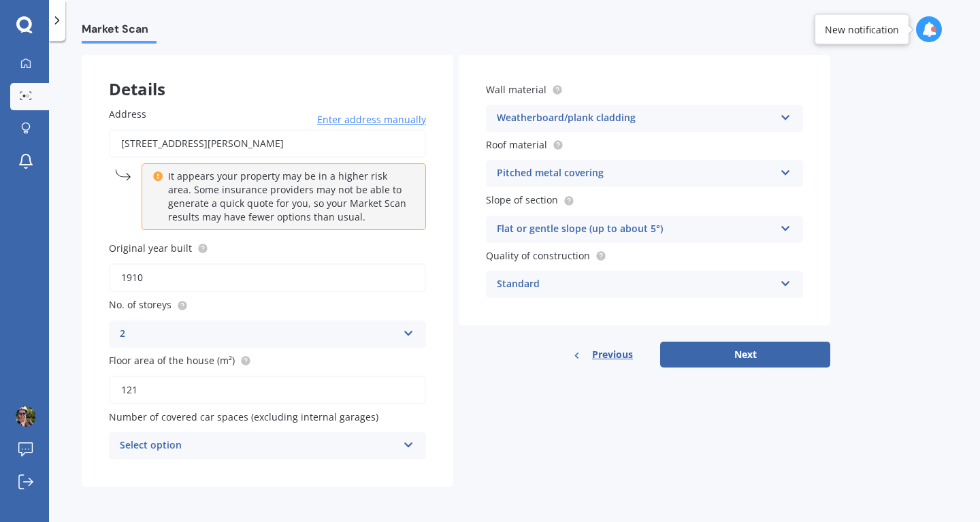
click at [410, 450] on div "Select option 0 1 2 3 4 5+" at bounding box center [267, 445] width 317 height 27
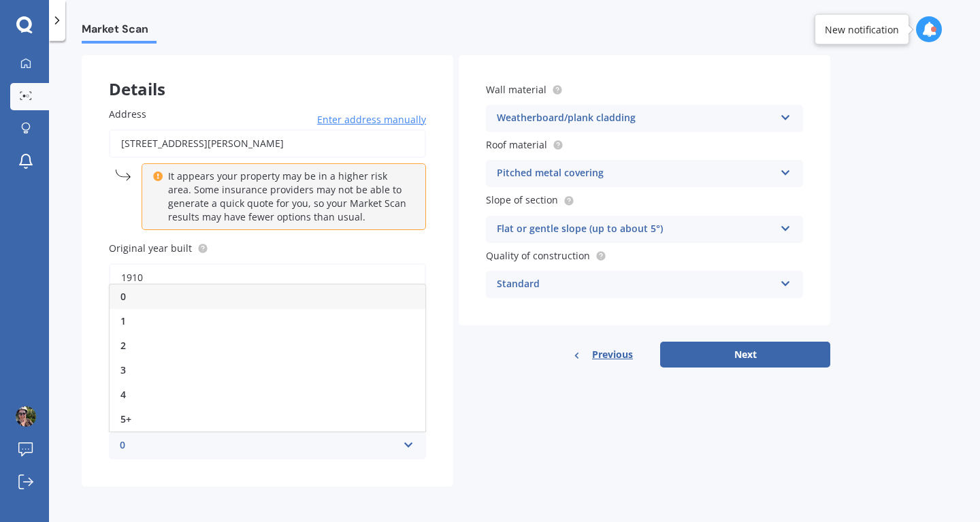
click at [250, 293] on div "0" at bounding box center [268, 296] width 316 height 24
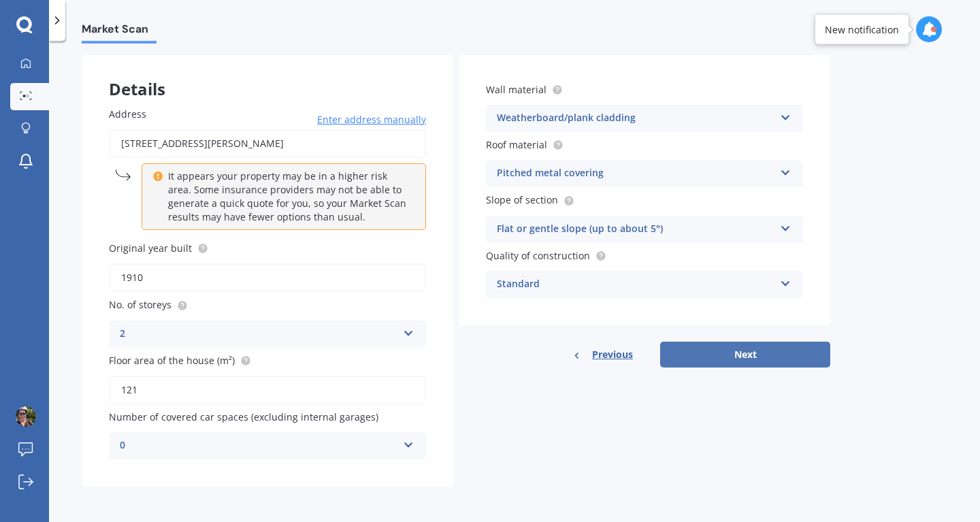
click at [724, 359] on button "Next" at bounding box center [745, 355] width 170 height 26
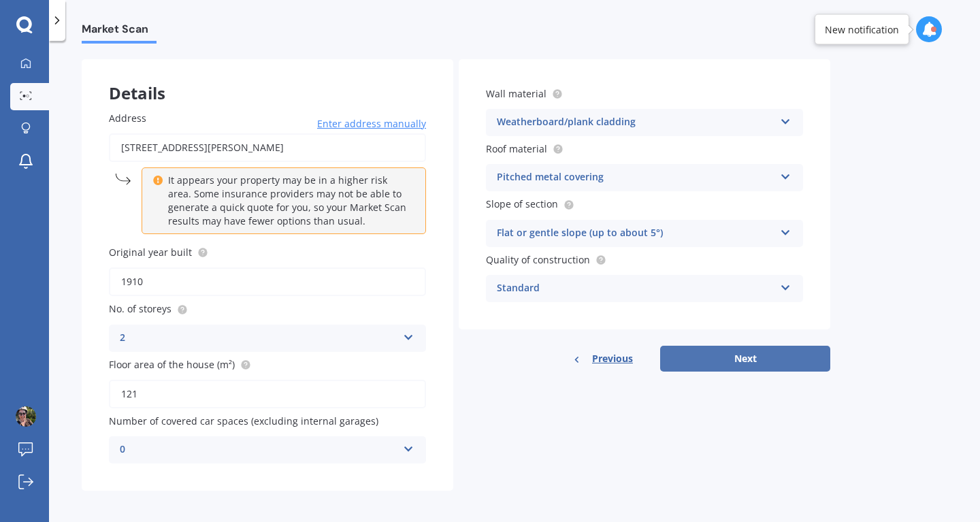
select select "14"
select select "05"
select select "1978"
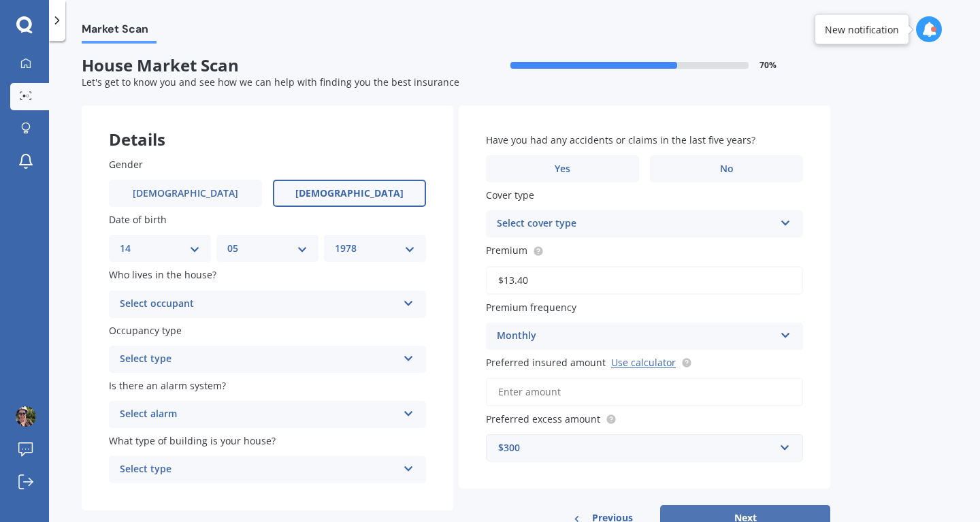
scroll to position [0, 0]
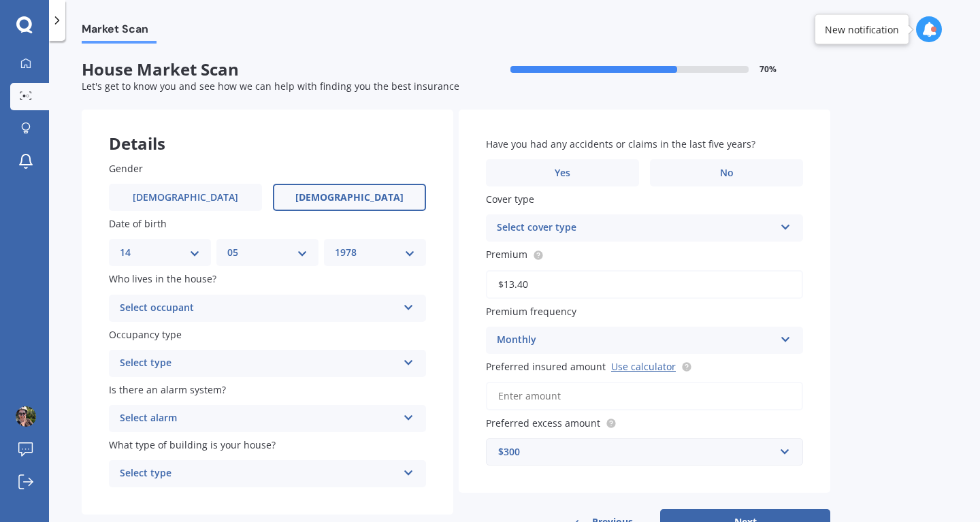
click at [231, 309] on div "Select occupant" at bounding box center [259, 308] width 278 height 16
click at [220, 339] on div "Owner" at bounding box center [268, 334] width 316 height 24
click at [251, 365] on div "Select type" at bounding box center [259, 363] width 278 height 16
click at [245, 391] on div "Permanent" at bounding box center [268, 390] width 316 height 24
click at [265, 422] on div "Select alarm" at bounding box center [259, 418] width 278 height 16
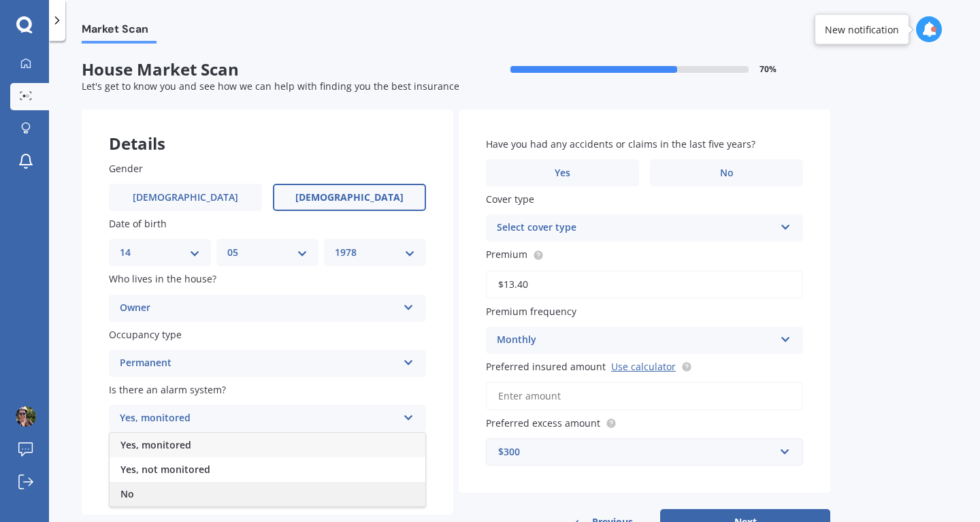
drag, startPoint x: 230, startPoint y: 506, endPoint x: 256, endPoint y: 452, distance: 60.3
click at [230, 505] on div "No" at bounding box center [268, 494] width 316 height 24
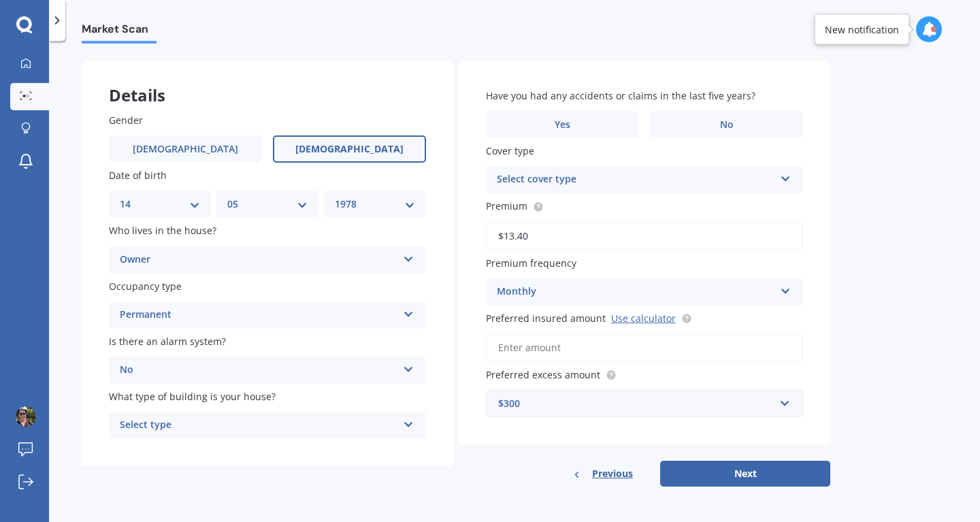
scroll to position [50, 0]
click at [270, 428] on div "Select type" at bounding box center [259, 425] width 278 height 16
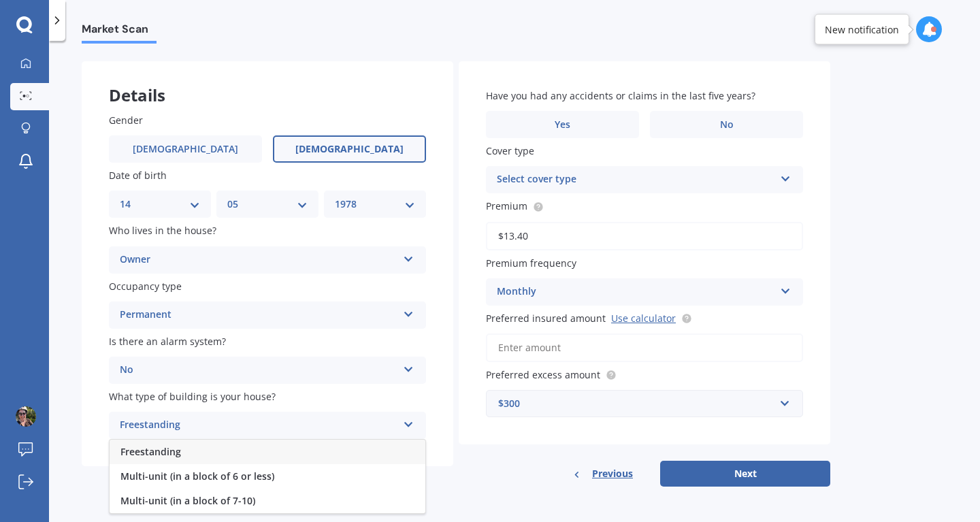
click at [260, 448] on div "Freestanding" at bounding box center [268, 452] width 316 height 24
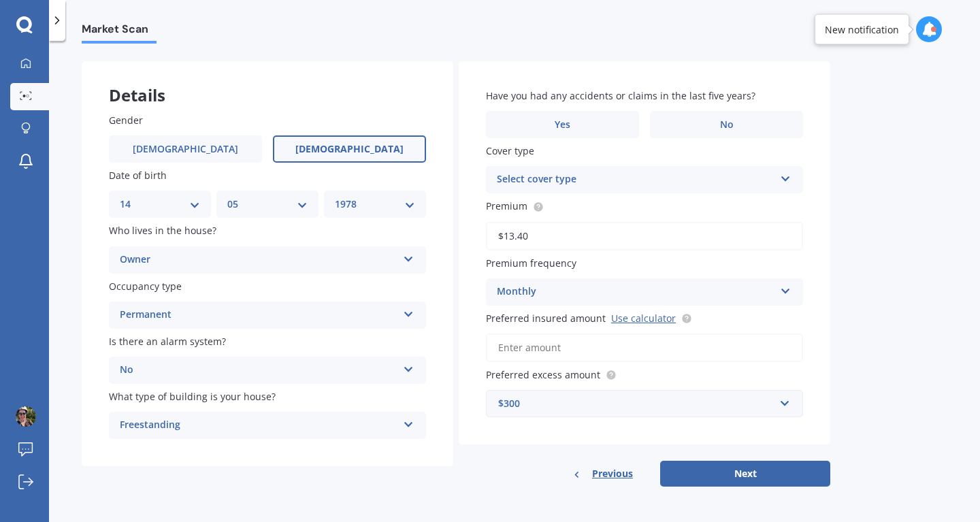
click at [184, 201] on select "DD 01 02 03 04 05 06 07 08 09 10 11 12 13 14 15 16 17 18 19 20 21 22 23 24 25 2…" at bounding box center [160, 204] width 80 height 15
select select "15"
click at [120, 197] on select "DD 01 02 03 04 05 06 07 08 09 10 11 12 13 14 15 16 17 18 19 20 21 22 23 24 25 2…" at bounding box center [160, 204] width 80 height 15
click at [303, 198] on select "MM 01 02 03 04 05 06 07 08 09 10 11 12" at bounding box center [267, 204] width 80 height 15
select select "06"
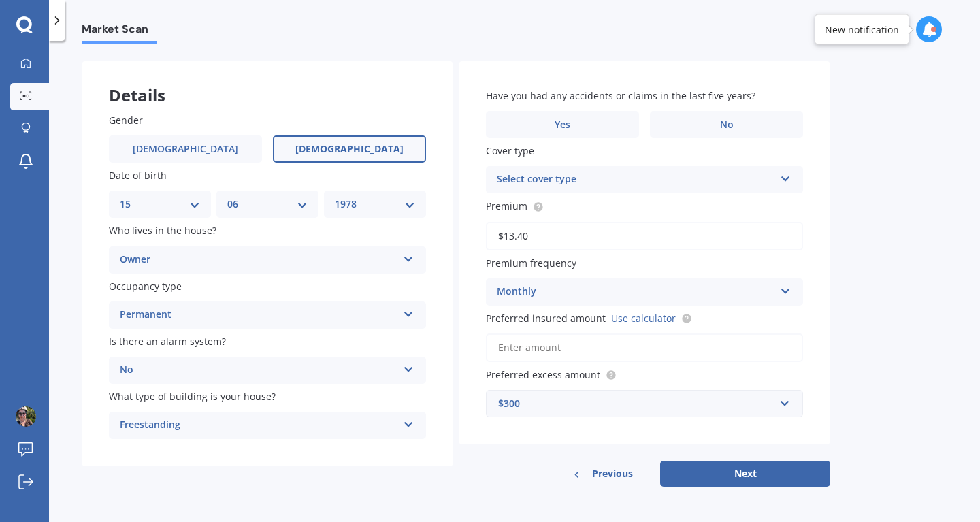
click at [227, 197] on select "MM 01 02 03 04 05 06 07 08 09 10 11 12" at bounding box center [267, 204] width 80 height 15
click at [703, 128] on label "No" at bounding box center [726, 124] width 153 height 27
click at [0, 0] on input "No" at bounding box center [0, 0] width 0 height 0
click at [766, 174] on div "Select cover type" at bounding box center [636, 179] width 278 height 16
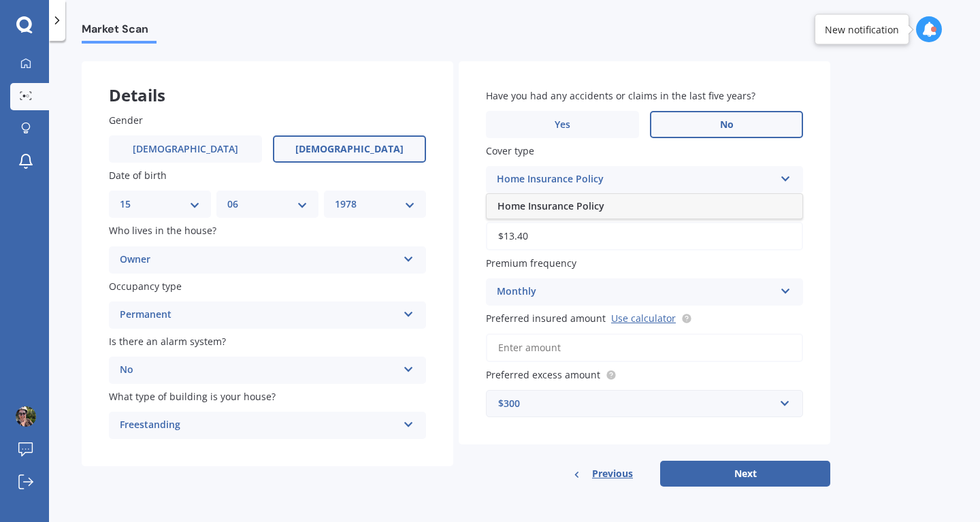
click at [745, 201] on div "Home Insurance Policy" at bounding box center [644, 206] width 316 height 24
click at [783, 288] on icon at bounding box center [786, 289] width 12 height 10
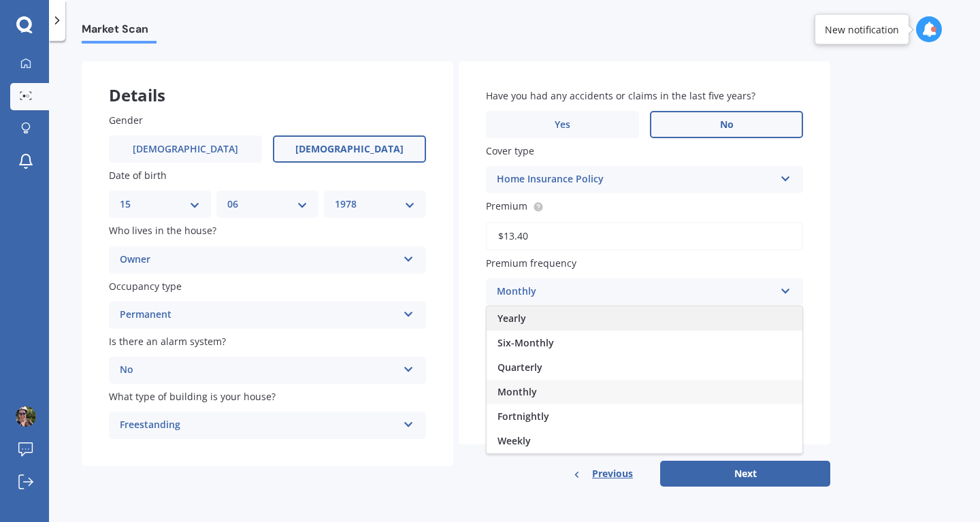
click at [708, 316] on div "Yearly" at bounding box center [644, 318] width 316 height 24
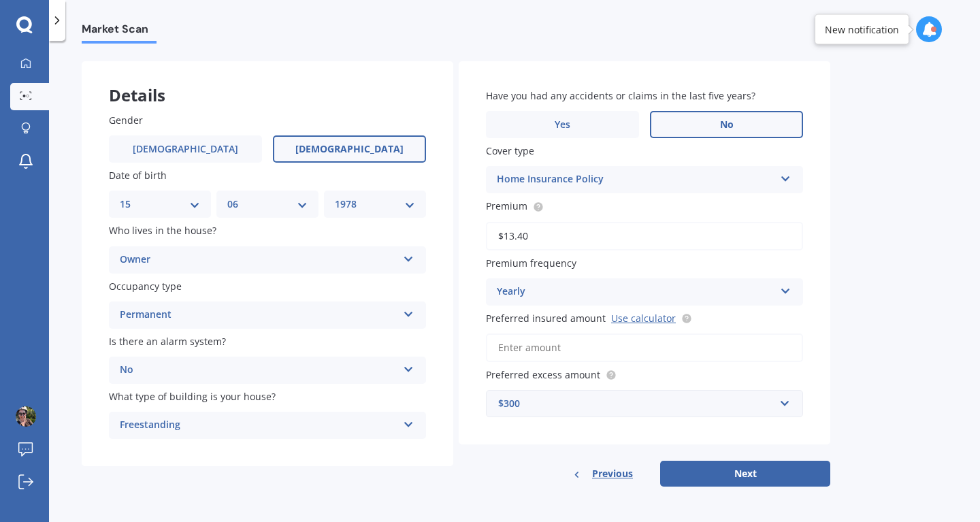
drag, startPoint x: 659, startPoint y: 355, endPoint x: 629, endPoint y: 355, distance: 29.9
click at [629, 355] on input "Preferred insured amount Use calculator" at bounding box center [644, 347] width 317 height 29
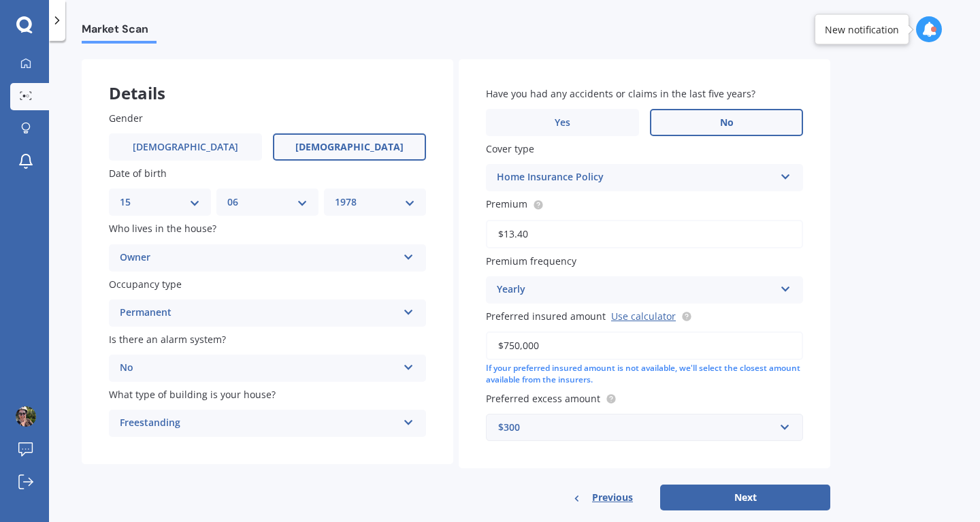
type input "$750,000"
click at [788, 427] on input "text" at bounding box center [639, 427] width 305 height 26
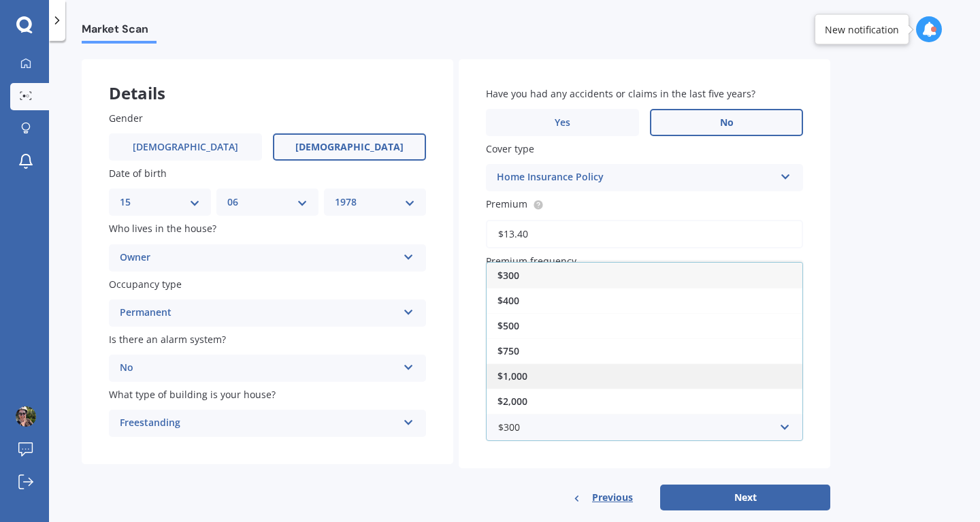
click at [644, 384] on div "$1,000" at bounding box center [644, 375] width 316 height 25
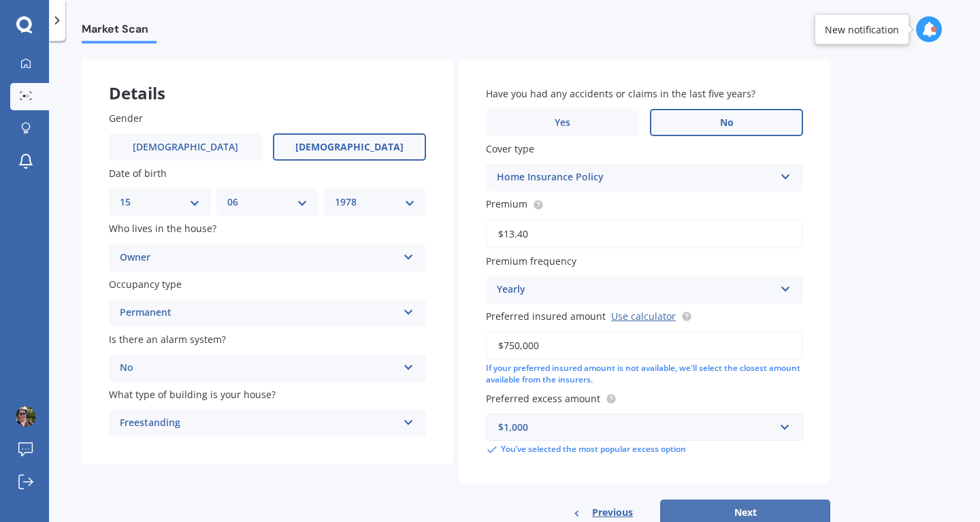
click at [733, 512] on button "Next" at bounding box center [745, 512] width 170 height 26
select select "15"
select select "06"
select select "1978"
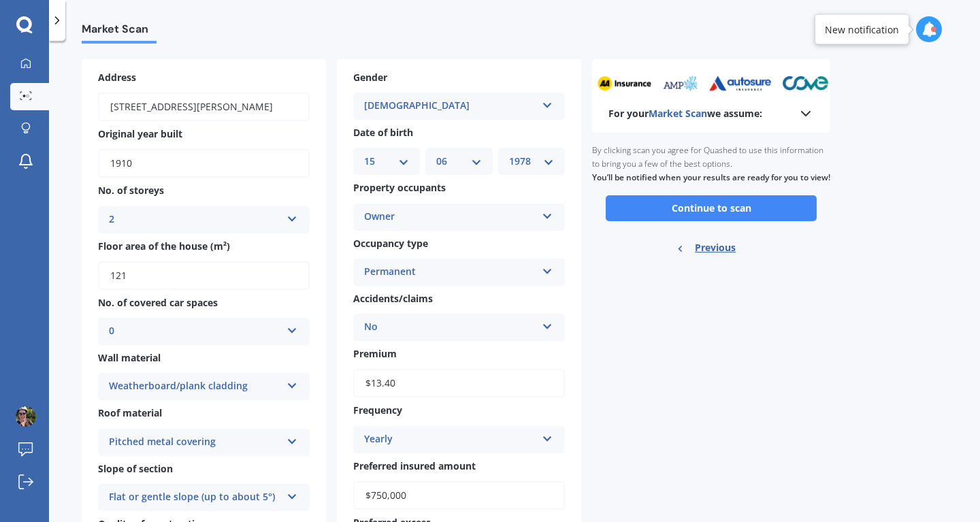
scroll to position [0, 0]
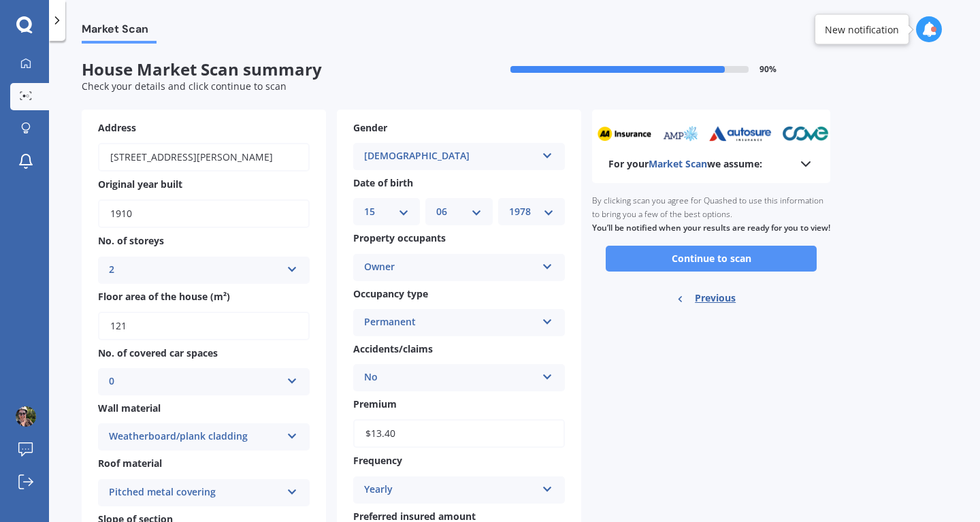
click at [731, 271] on button "Continue to scan" at bounding box center [711, 259] width 211 height 26
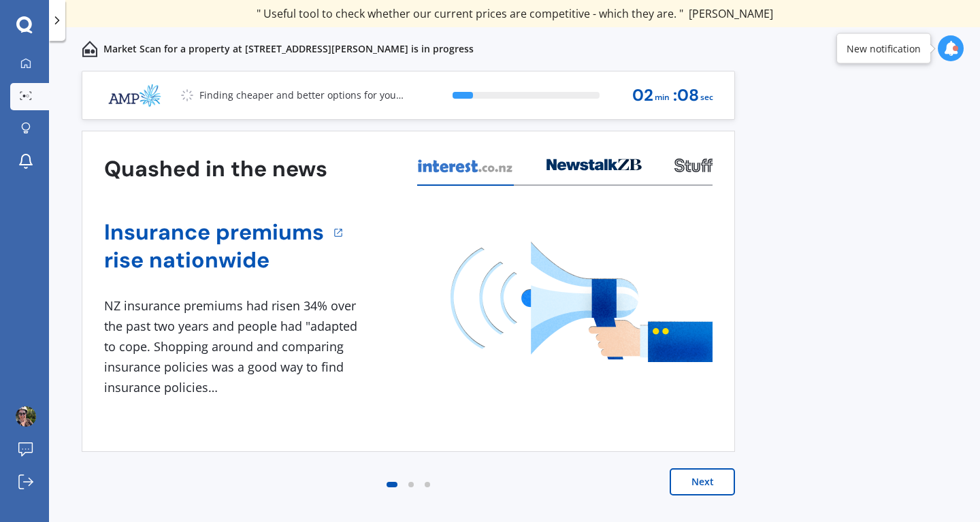
click at [697, 476] on button "Next" at bounding box center [701, 481] width 65 height 27
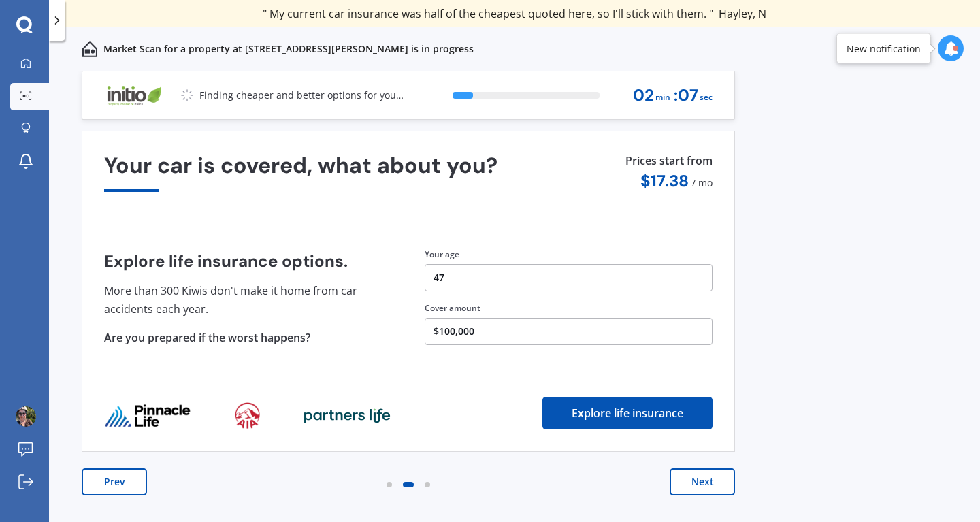
click at [697, 476] on button "Next" at bounding box center [701, 481] width 65 height 27
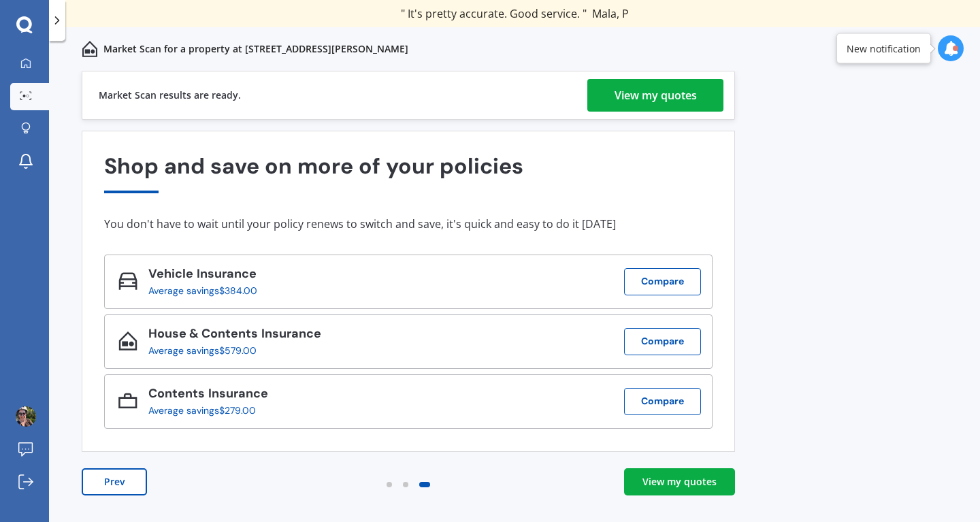
click at [649, 90] on div "View my quotes" at bounding box center [655, 95] width 82 height 33
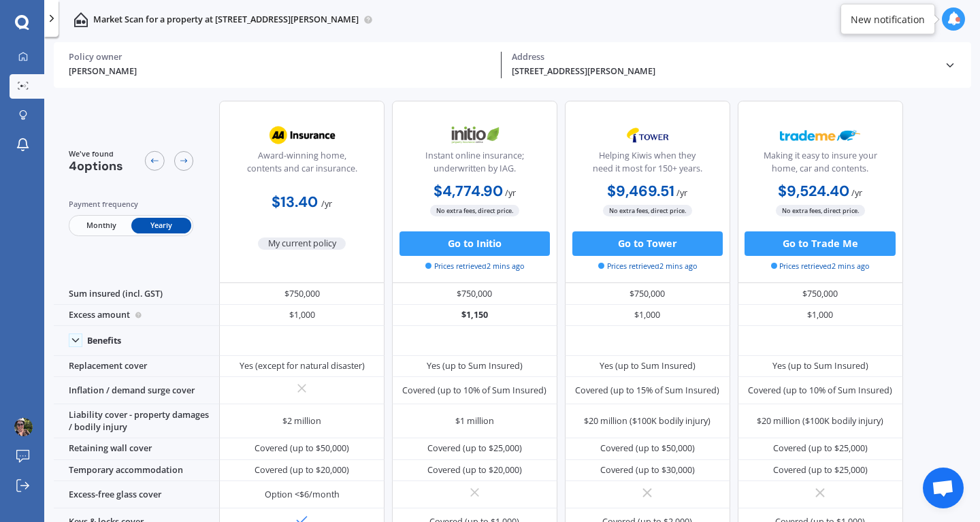
click at [98, 222] on span "Monthly" at bounding box center [101, 226] width 60 height 16
click at [161, 222] on span "Yearly" at bounding box center [161, 226] width 60 height 16
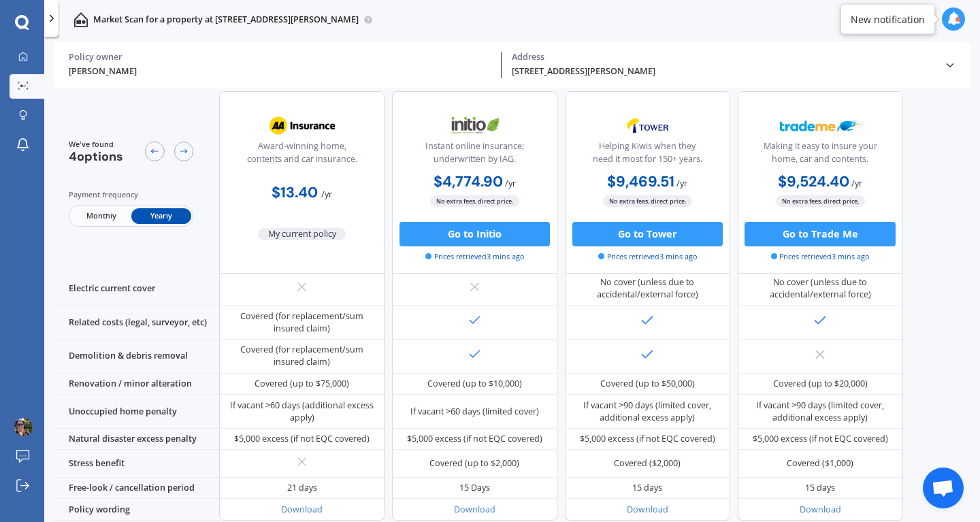
scroll to position [544, 0]
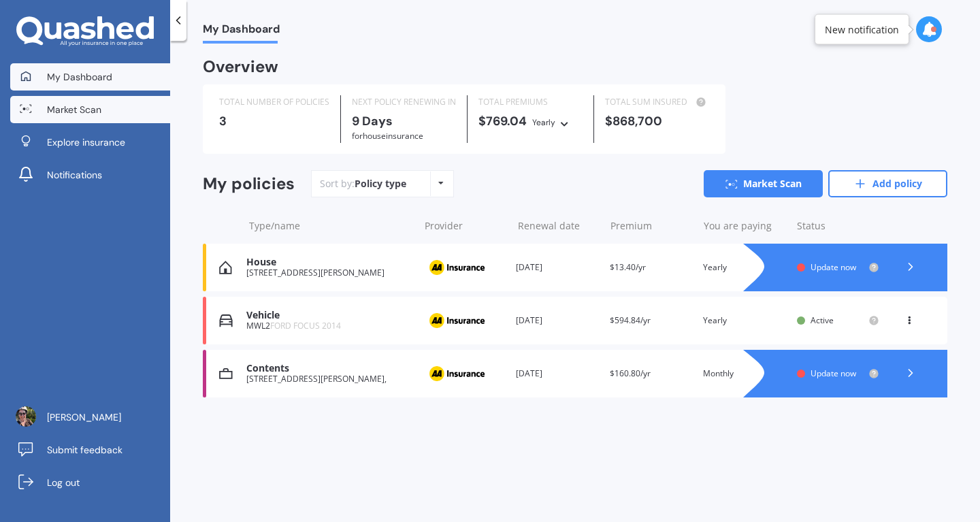
click at [95, 111] on span "Market Scan" at bounding box center [74, 110] width 54 height 14
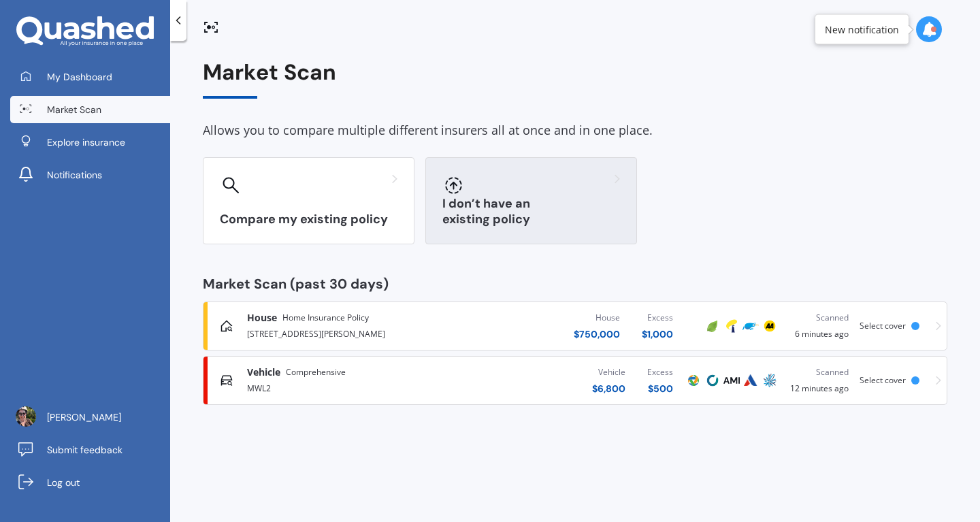
click at [510, 198] on div "I don’t have an existing policy" at bounding box center [531, 200] width 212 height 87
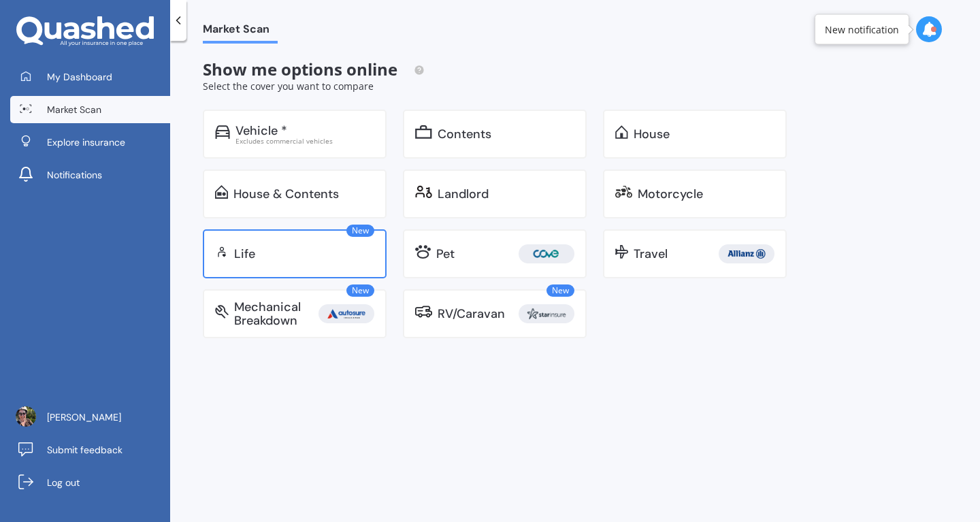
click at [300, 242] on div "New Life" at bounding box center [295, 253] width 184 height 49
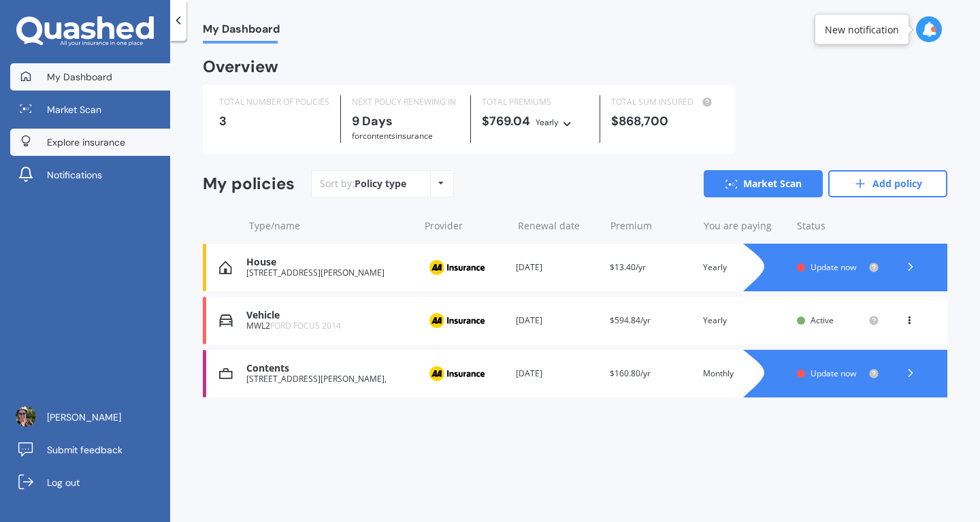
click at [62, 148] on span "Explore insurance" at bounding box center [86, 142] width 78 height 14
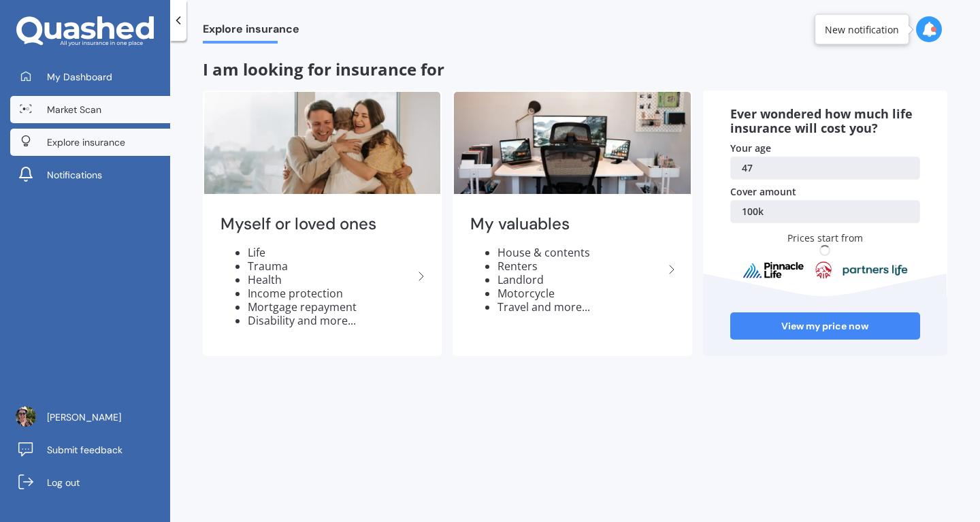
click at [73, 110] on span "Market Scan" at bounding box center [74, 110] width 54 height 14
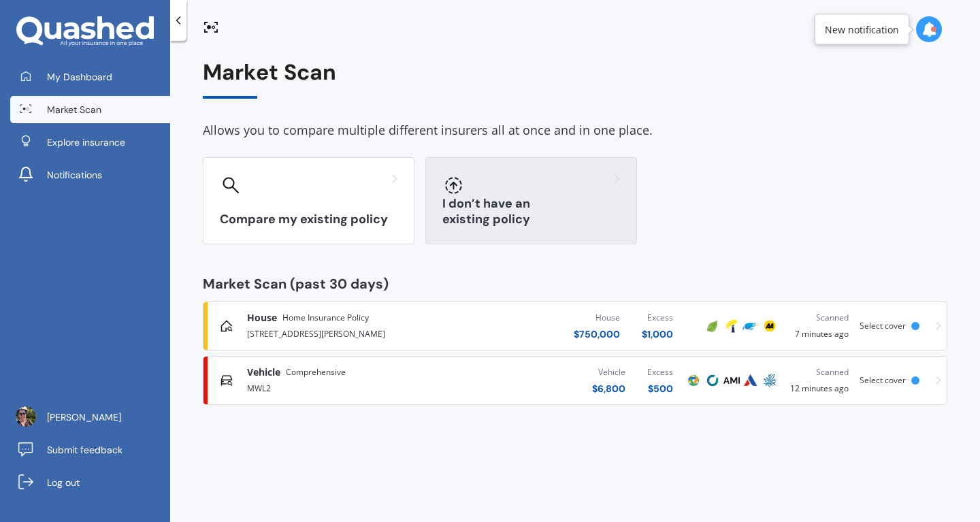
click at [505, 212] on h3 "I don’t have an existing policy" at bounding box center [531, 211] width 178 height 31
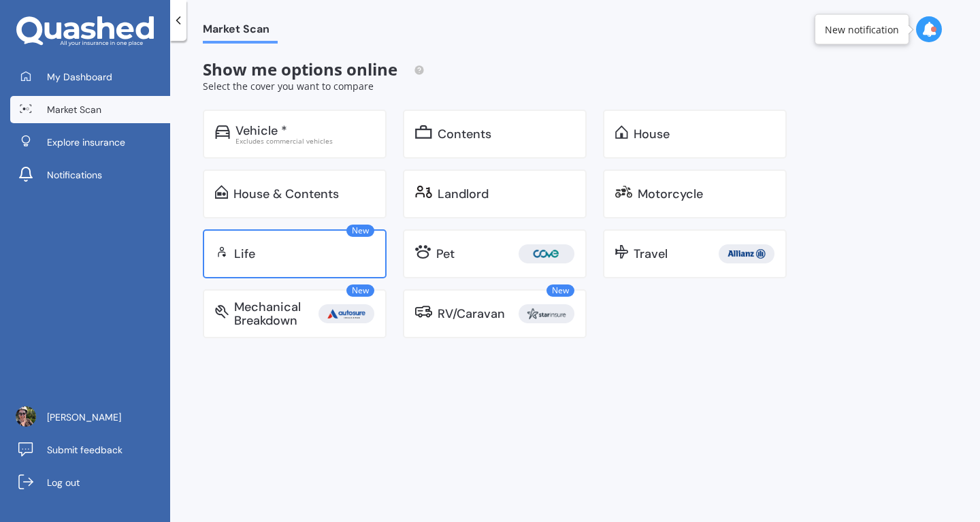
click at [275, 248] on div "Life" at bounding box center [304, 254] width 140 height 14
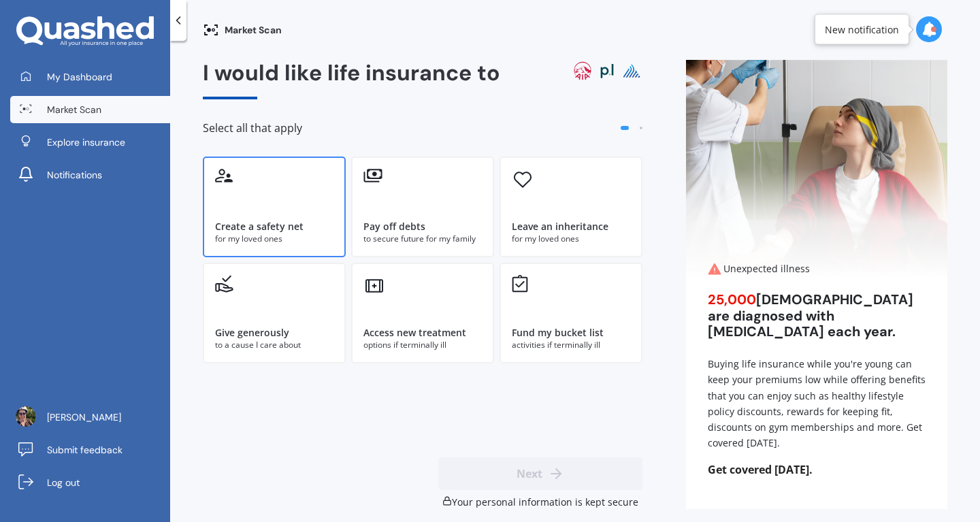
click at [250, 200] on div "Create a safety net for my loved ones" at bounding box center [274, 206] width 143 height 101
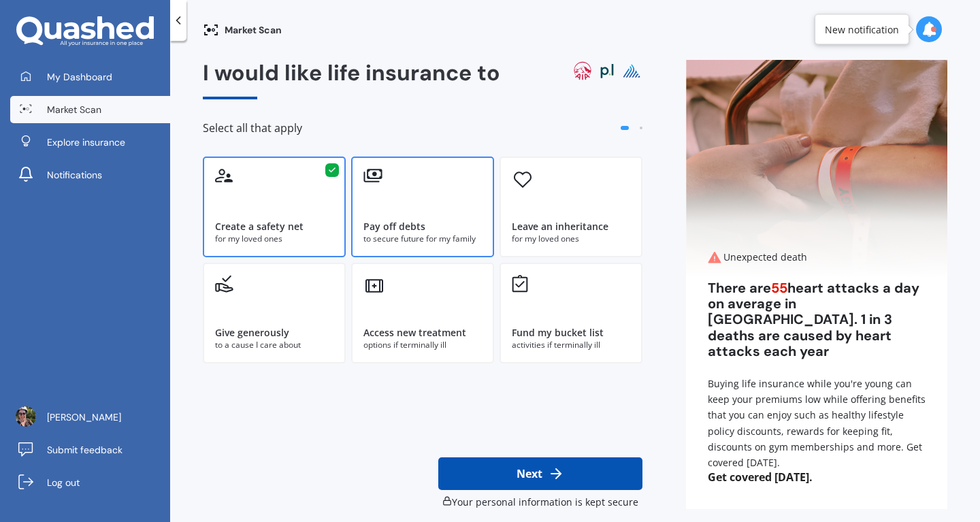
click at [378, 208] on div "Pay off debts to secure future for my family" at bounding box center [422, 206] width 143 height 101
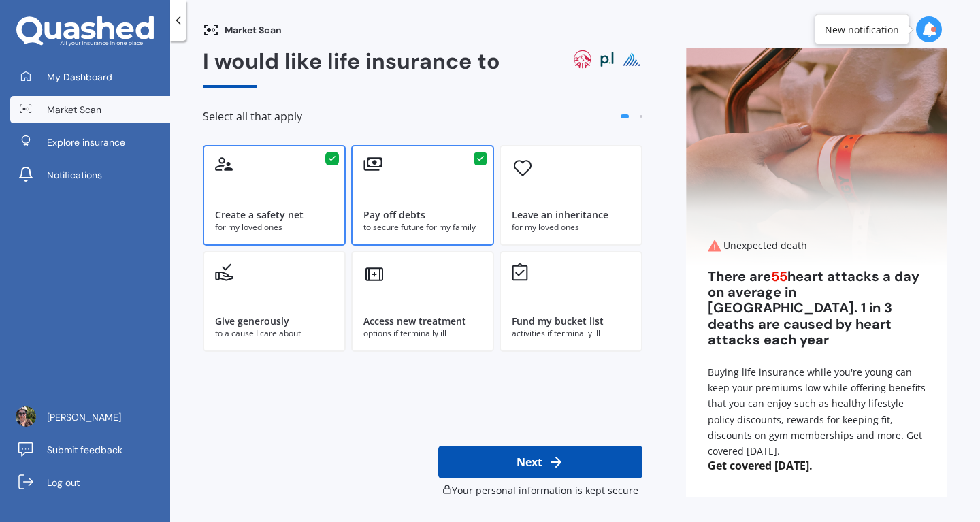
scroll to position [31, 0]
click at [363, 328] on div "Access new treatment" at bounding box center [414, 321] width 103 height 14
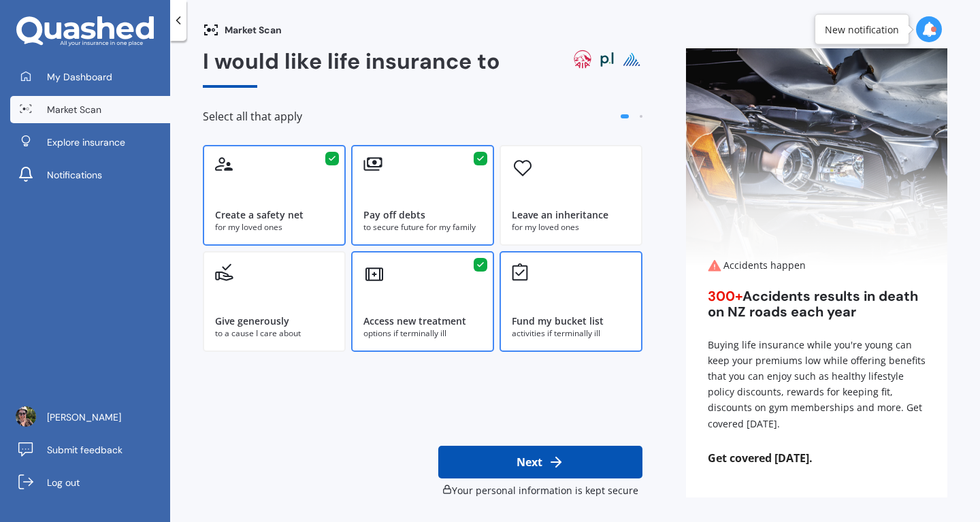
click at [512, 328] on div "Fund my bucket list" at bounding box center [558, 321] width 92 height 14
click at [516, 467] on button "Next" at bounding box center [540, 462] width 204 height 33
select select "15"
select select "06"
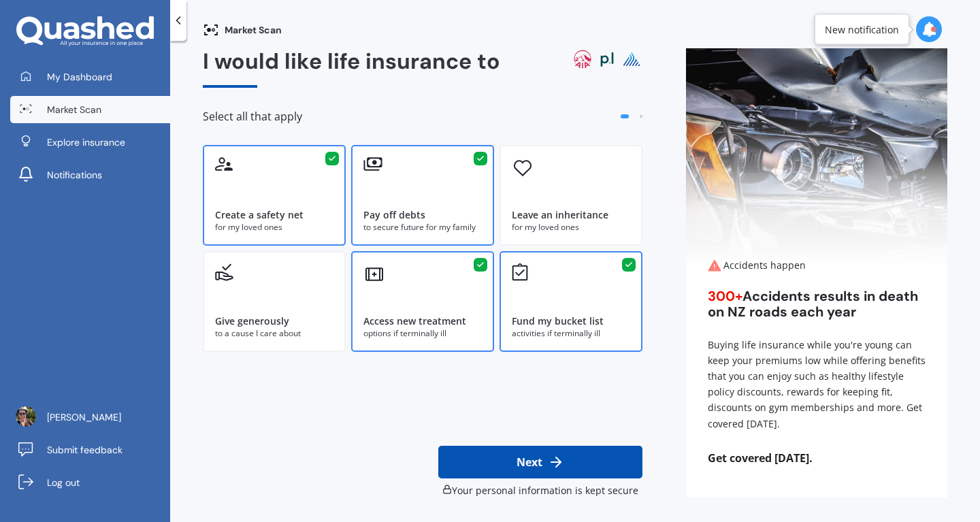
select select "1978"
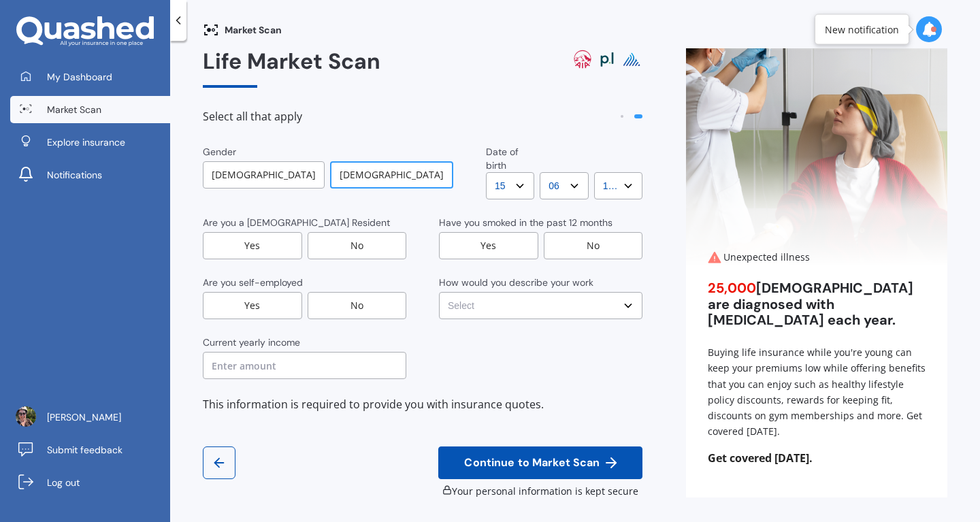
scroll to position [0, 0]
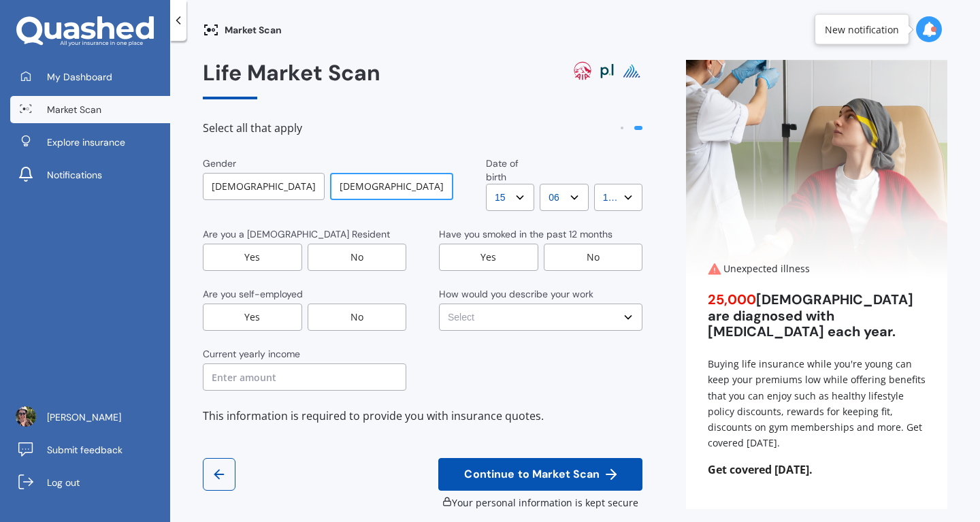
click at [354, 186] on div "Female" at bounding box center [391, 186] width 123 height 27
click at [268, 244] on div "Yes" at bounding box center [252, 257] width 99 height 27
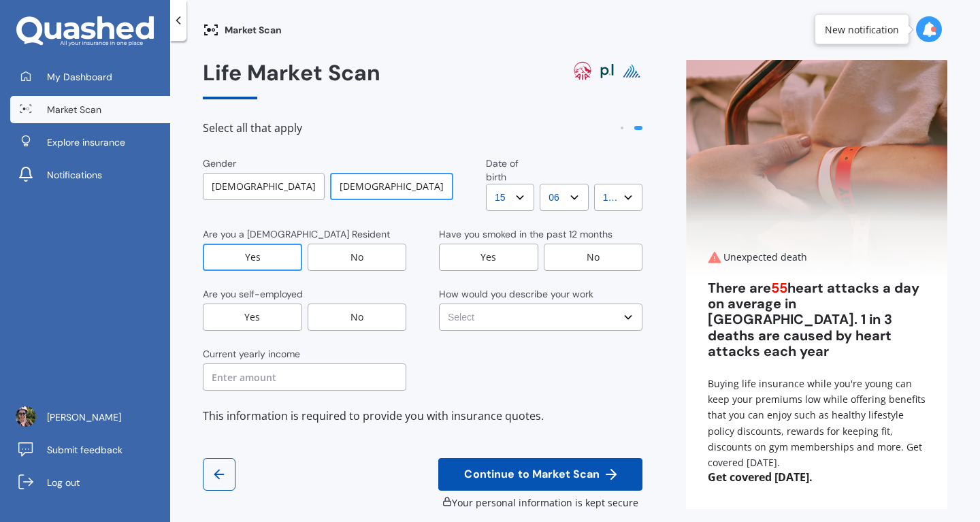
click at [362, 308] on div "No" at bounding box center [357, 316] width 99 height 27
click at [331, 365] on input "text" at bounding box center [304, 376] width 203 height 27
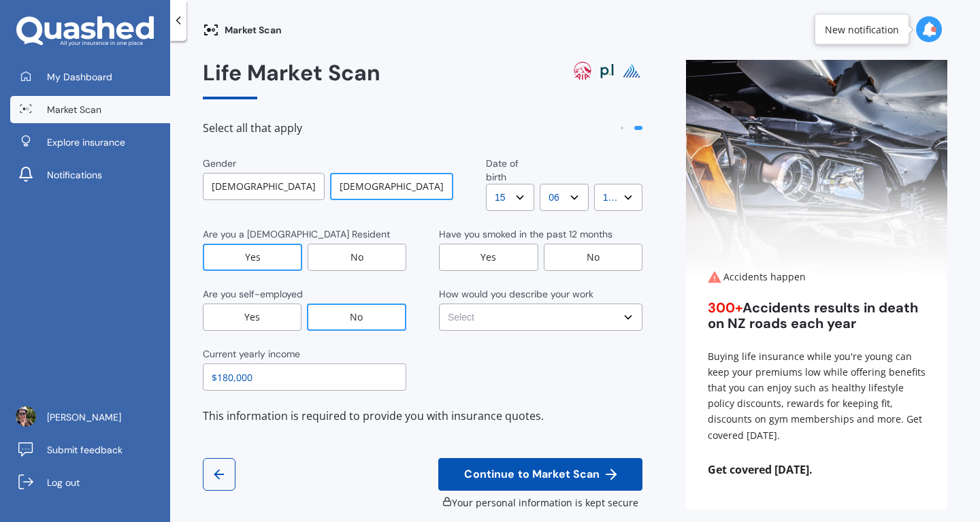
type input "$180,000"
drag, startPoint x: 596, startPoint y: 259, endPoint x: 591, endPoint y: 251, distance: 8.9
click at [596, 258] on div "No" at bounding box center [593, 257] width 99 height 27
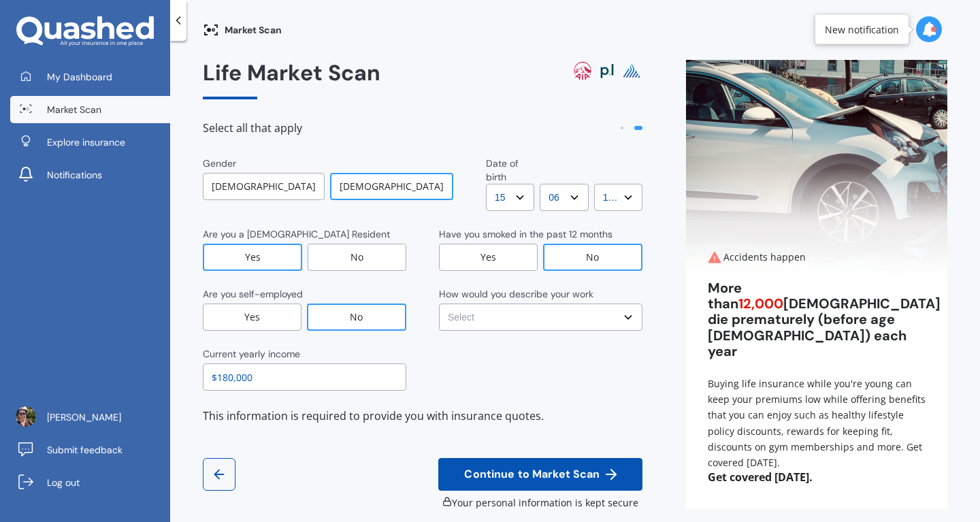
click at [602, 311] on select "Select No manual work e.g. lawyer, consultant, engineer Light manual work e.g. …" at bounding box center [540, 316] width 203 height 27
select select "No manual work e.g. lawyer, consultant, engineer"
click at [439, 303] on select "Select No manual work e.g. lawyer, consultant, engineer Light manual work e.g. …" at bounding box center [540, 316] width 203 height 27
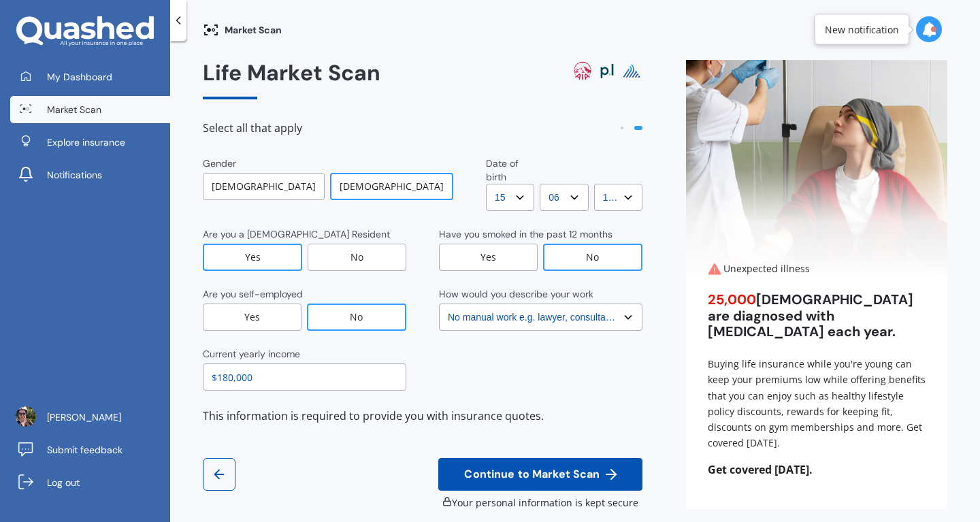
click at [567, 468] on span "Continue to Market Scan" at bounding box center [531, 474] width 141 height 13
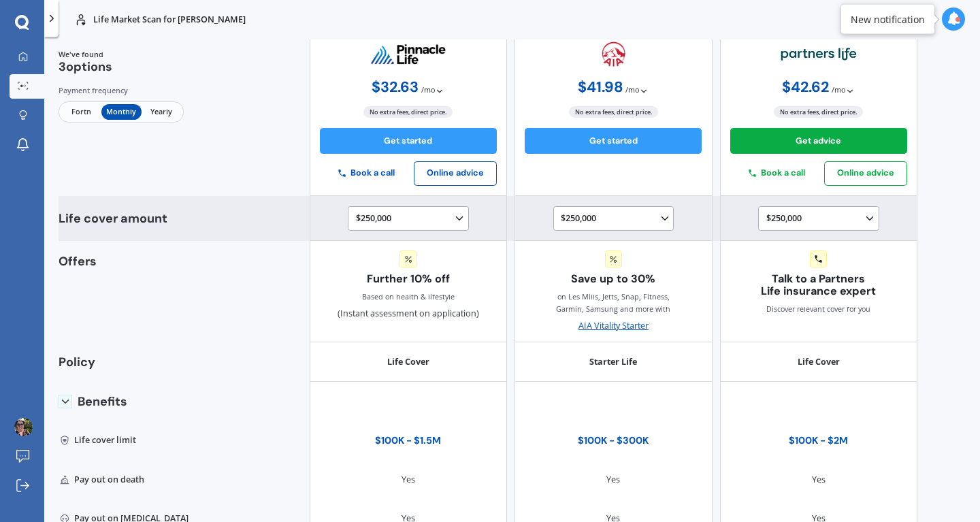
scroll to position [82, 0]
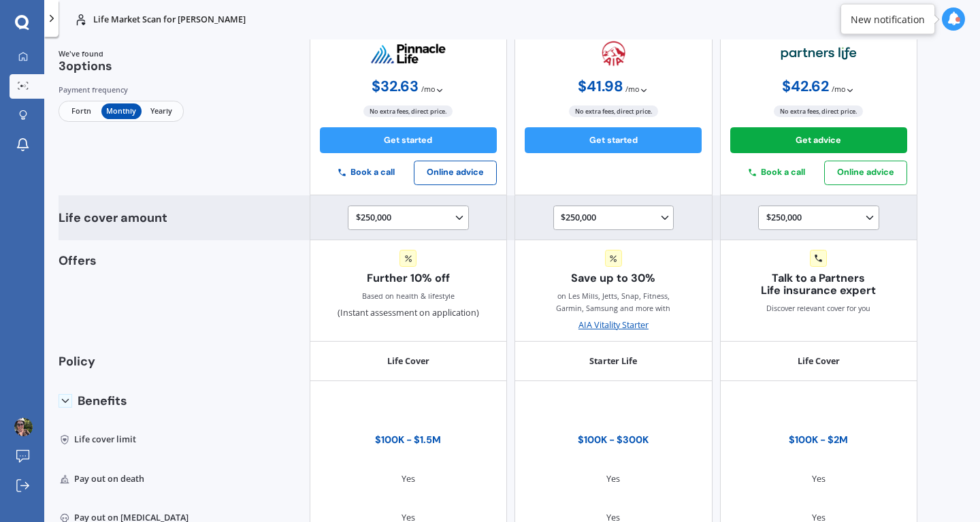
click at [454, 215] on icon at bounding box center [459, 218] width 12 height 12
click at [403, 298] on span "$1,000,000" at bounding box center [387, 297] width 42 height 12
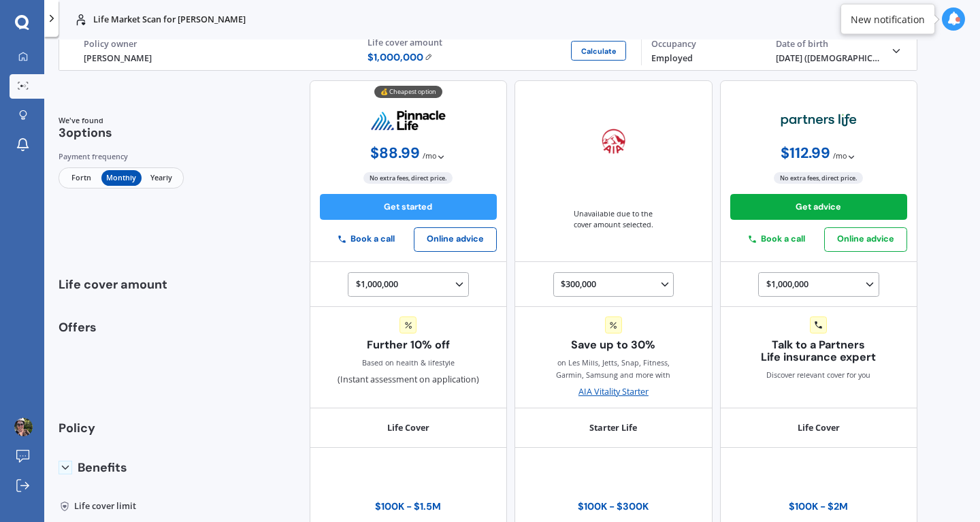
scroll to position [0, 0]
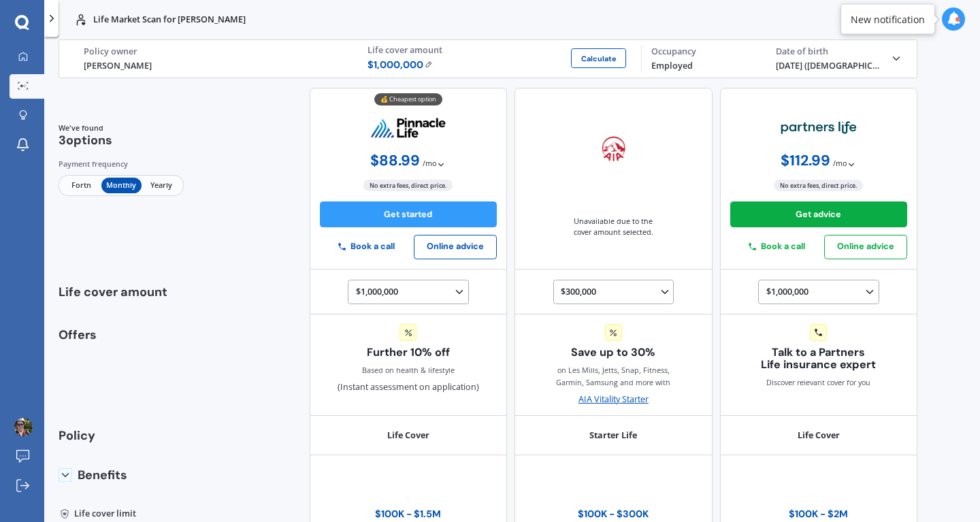
click at [82, 183] on span "Fortn" at bounding box center [81, 186] width 40 height 16
click at [120, 186] on span "Monthly" at bounding box center [121, 186] width 40 height 16
click at [168, 183] on span "Yearly" at bounding box center [162, 186] width 40 height 16
click at [84, 184] on span "Fortn" at bounding box center [81, 186] width 40 height 16
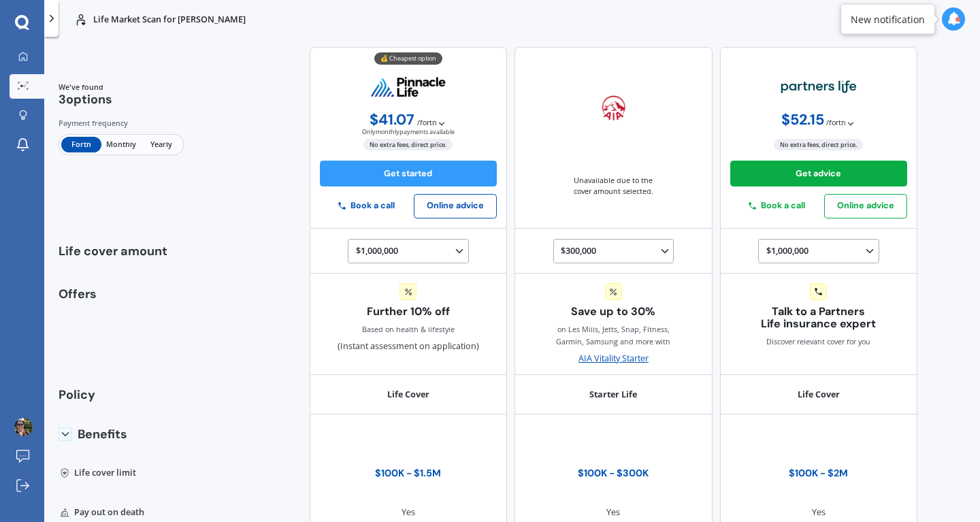
scroll to position [48, 0]
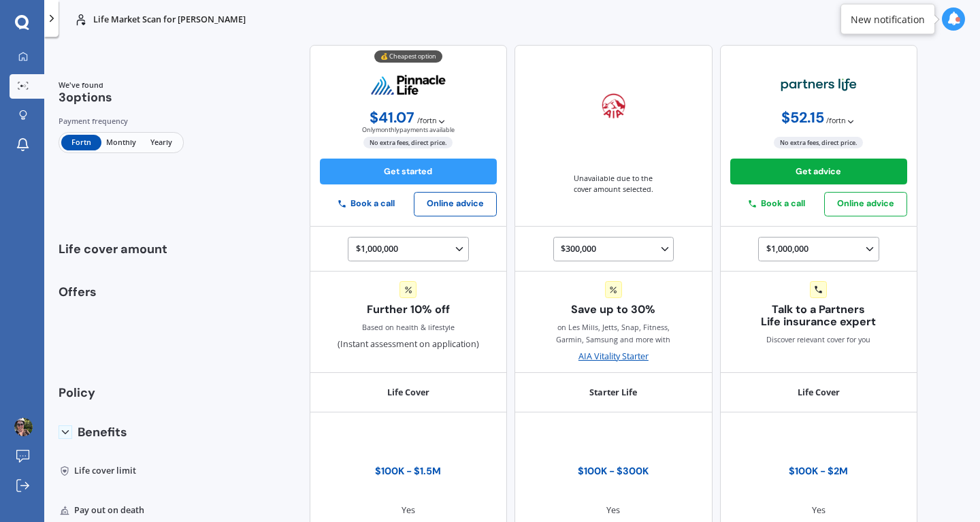
click at [120, 141] on span "Monthly" at bounding box center [121, 143] width 40 height 16
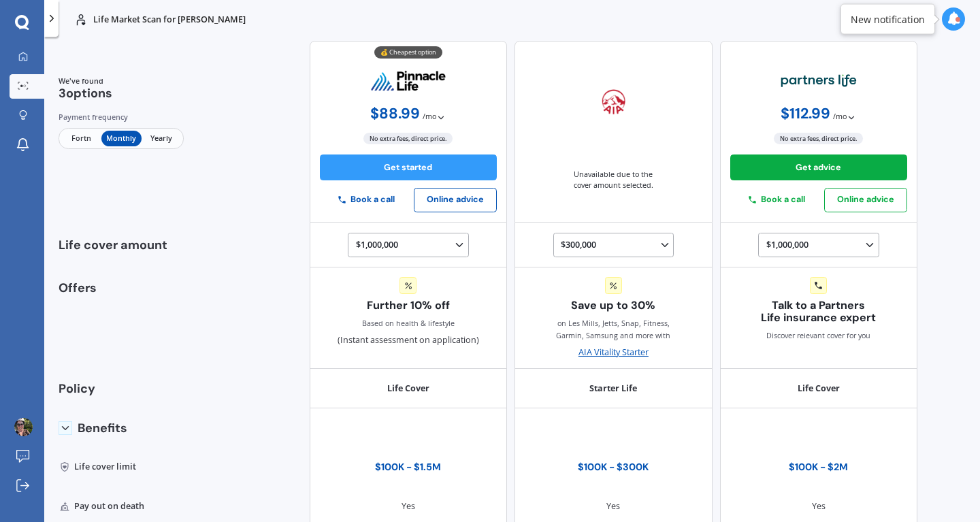
scroll to position [0, 0]
